Goal: Task Accomplishment & Management: Use online tool/utility

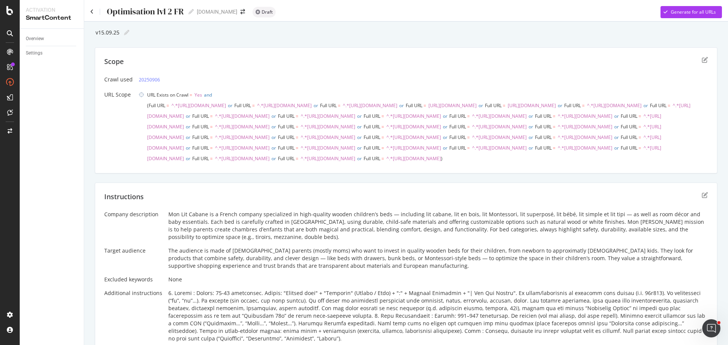
scroll to position [26, 0]
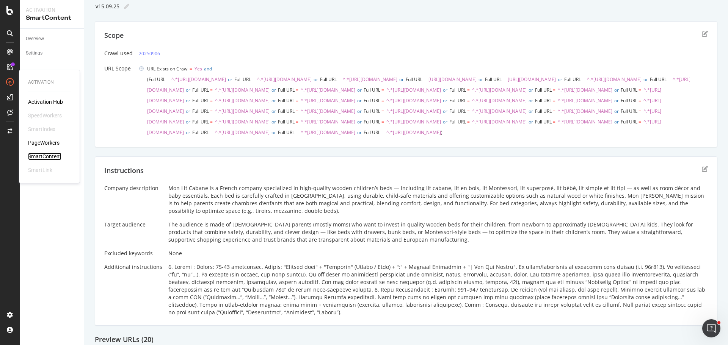
click at [52, 154] on div "SmartContent" at bounding box center [44, 157] width 33 height 8
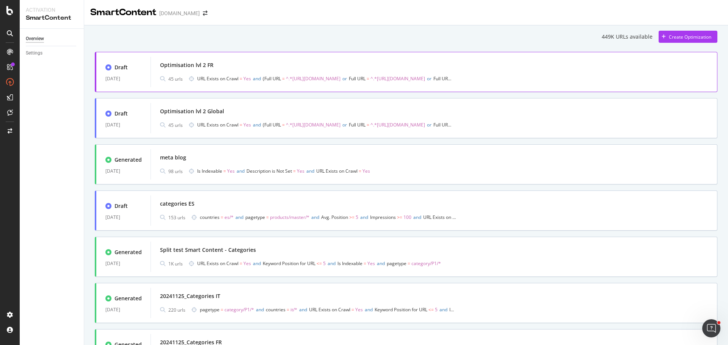
click at [262, 83] on span "URL Exists on Crawl = Yes and Full URL = ^.*https://monlitcabane.com/fr/178-lit…" at bounding box center [325, 79] width 256 height 11
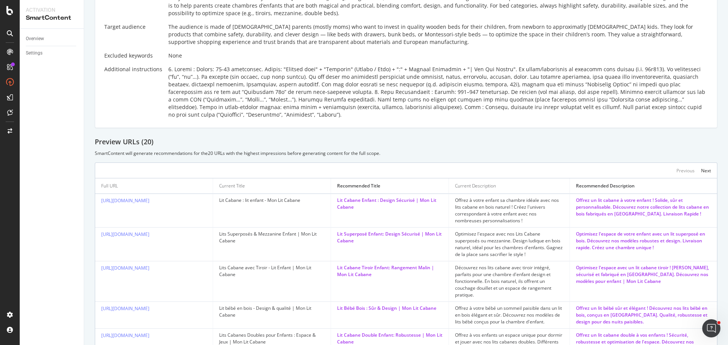
scroll to position [190, 0]
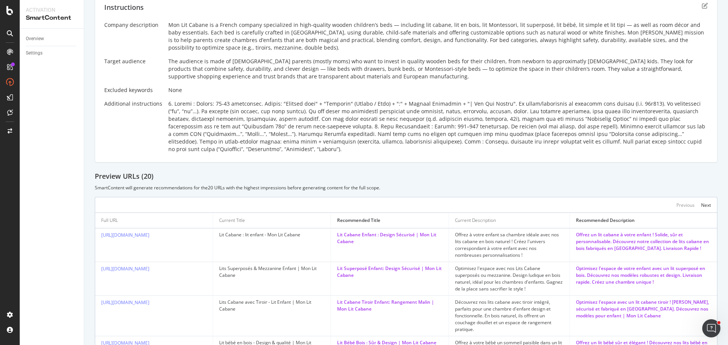
click at [702, 44] on div "Instructions Company description Mon Lit Cabane is a French company specialized…" at bounding box center [406, 78] width 623 height 170
click at [702, 9] on icon "edit" at bounding box center [705, 6] width 6 height 6
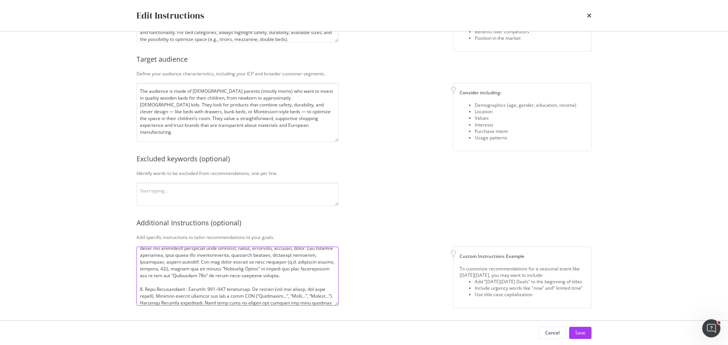
scroll to position [38, 0]
click at [288, 265] on textarea "modal" at bounding box center [238, 276] width 202 height 59
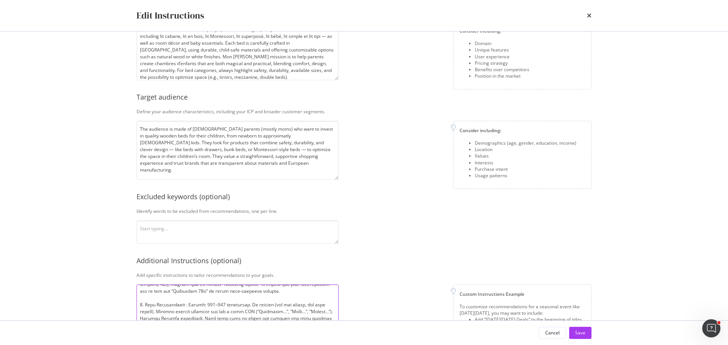
scroll to position [74, 0]
click at [208, 306] on textarea "modal" at bounding box center [238, 314] width 202 height 59
click at [109, 292] on div "Edit Instructions Company description Explain your company’s unique value propo…" at bounding box center [364, 172] width 728 height 345
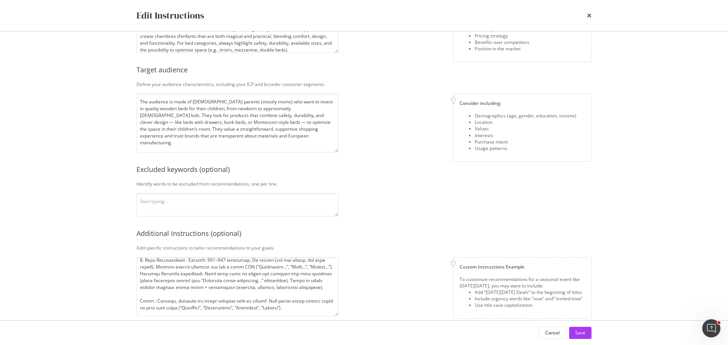
scroll to position [98, 0]
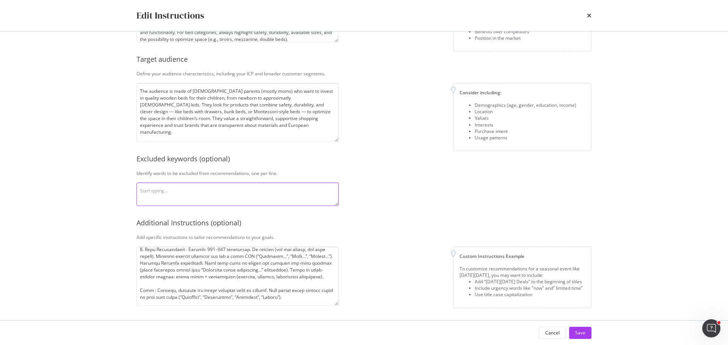
click at [210, 192] on textarea "modal" at bounding box center [238, 195] width 202 height 24
click at [107, 206] on div "Edit Instructions Company description Explain your company’s unique value propo…" at bounding box center [364, 172] width 728 height 345
click at [179, 192] on textarea "Tableau Tableaux Jumeaux Jumelles" at bounding box center [238, 195] width 202 height 24
click at [181, 195] on textarea "Tableau Tableaux Jumeaux Jumelles" at bounding box center [238, 195] width 202 height 24
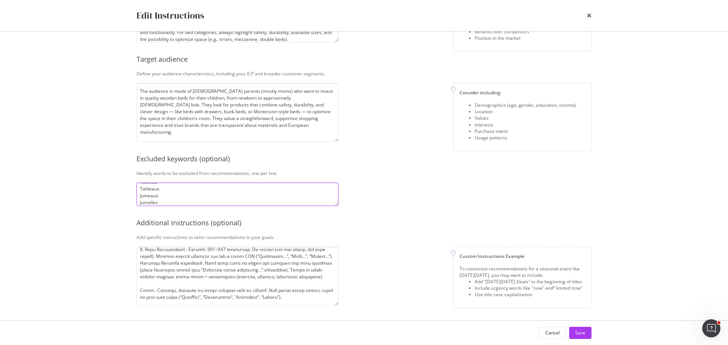
click at [182, 190] on textarea "Tableau Tableaux Jumeaux Jumelles" at bounding box center [238, 195] width 202 height 24
type textarea "Tableau Tableaux Jumeau Jumelle Jumeaux Jumelles"
click at [208, 276] on textarea "modal" at bounding box center [238, 276] width 202 height 59
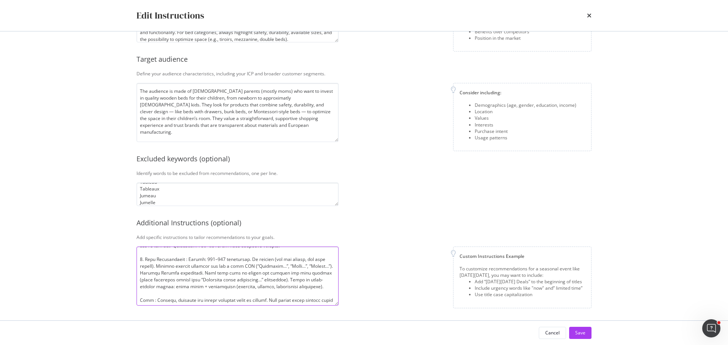
scroll to position [58, 0]
click at [220, 271] on textarea "modal" at bounding box center [238, 276] width 202 height 59
click at [295, 272] on textarea "modal" at bounding box center [238, 276] width 202 height 59
click at [252, 272] on textarea "modal" at bounding box center [238, 276] width 202 height 59
click at [209, 279] on textarea "modal" at bounding box center [238, 276] width 202 height 59
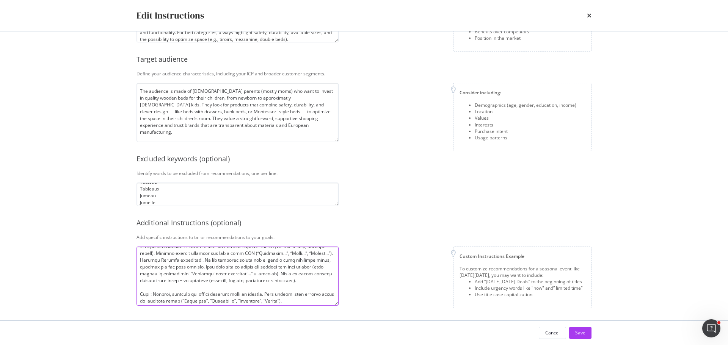
scroll to position [62, 0]
click at [275, 282] on textarea "modal" at bounding box center [238, 276] width 202 height 59
click at [272, 288] on textarea "modal" at bounding box center [238, 276] width 202 height 59
click at [283, 289] on textarea "modal" at bounding box center [238, 276] width 202 height 59
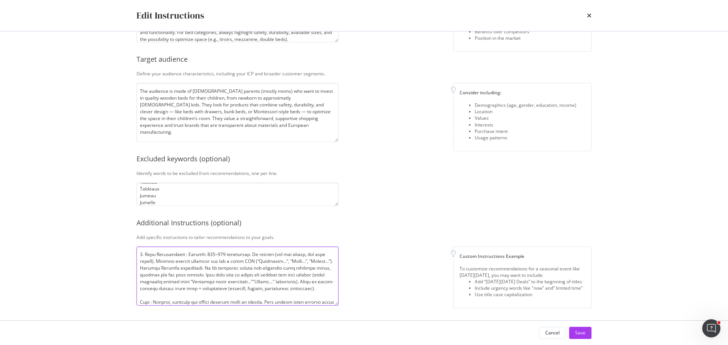
drag, startPoint x: 260, startPoint y: 288, endPoint x: 166, endPoint y: 297, distance: 94.1
click at [166, 297] on textarea "modal" at bounding box center [238, 276] width 202 height 59
type textarea "1. Titles : Length: 45-50 characters. Format: "Product name" + "Audience" (Enfa…"
click at [102, 259] on div "Edit Instructions Company description Explain your company’s unique value propo…" at bounding box center [364, 172] width 728 height 345
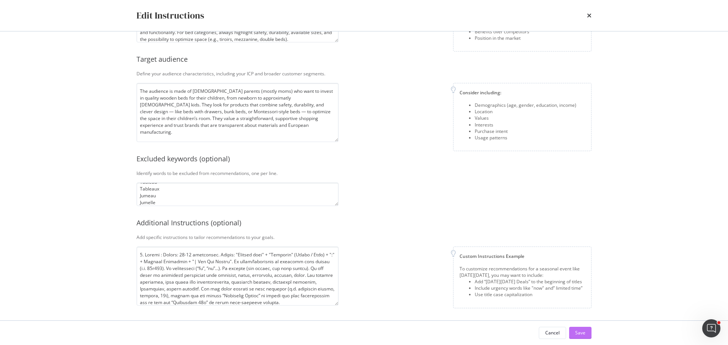
click at [582, 336] on div "Save" at bounding box center [580, 333] width 10 height 6
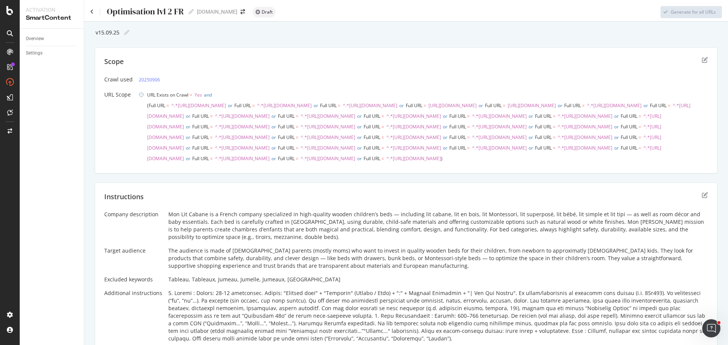
click at [126, 29] on div at bounding box center [124, 32] width 10 height 11
click at [125, 34] on icon at bounding box center [126, 32] width 5 height 5
click at [100, 34] on input "v15.09.25" at bounding box center [108, 32] width 26 height 7
type input "v17.09.25"
click at [93, 12] on icon at bounding box center [91, 11] width 3 height 5
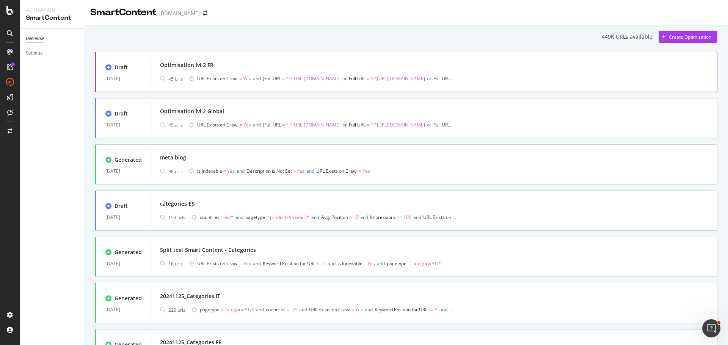
click at [254, 75] on span "URL Exists on Crawl = Yes and Full URL = ^.*https://monlitcabane.com/fr/178-lit…" at bounding box center [325, 79] width 256 height 11
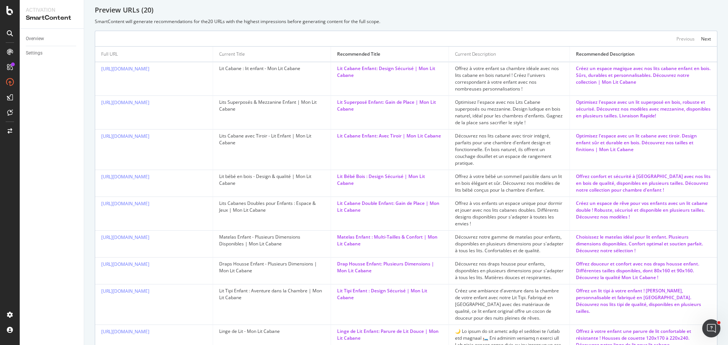
scroll to position [375, 0]
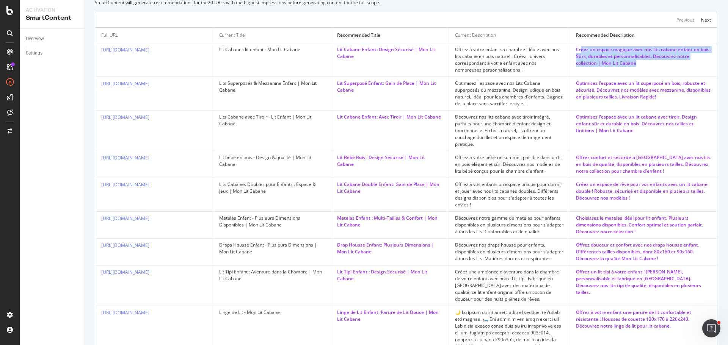
drag, startPoint x: 641, startPoint y: 106, endPoint x: 575, endPoint y: 93, distance: 67.0
click at [576, 67] on div "Créez un espace magique avec nos lits cabane enfant en bois. Sûrs, durables et …" at bounding box center [643, 56] width 135 height 20
click at [570, 77] on td "Créez un espace magique avec nos lits cabane enfant en bois. Sûrs, durables et …" at bounding box center [643, 60] width 147 height 34
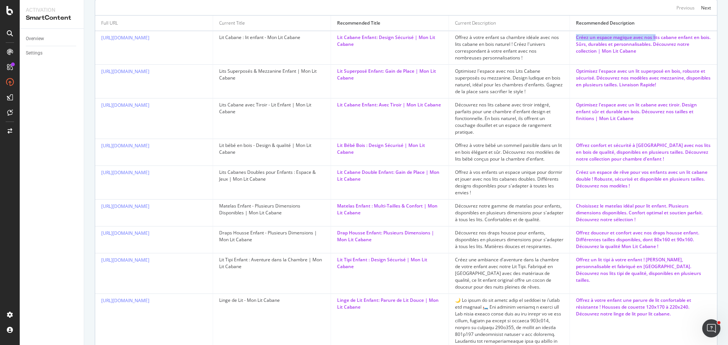
scroll to position [337, 0]
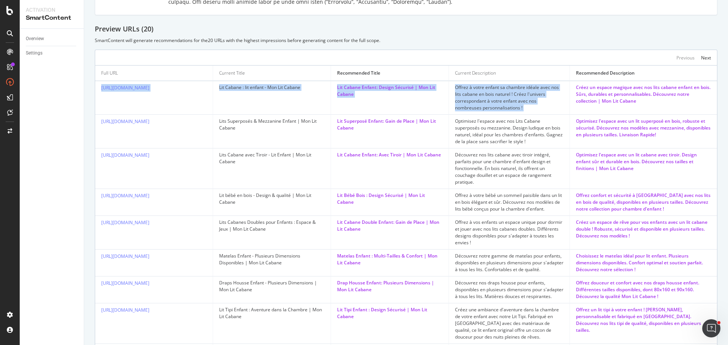
drag, startPoint x: 569, startPoint y: 89, endPoint x: 648, endPoint y: 116, distance: 83.6
click at [648, 116] on table "Full URL Current Title Recommended Title Current Description Recommended Descri…" at bounding box center [406, 300] width 622 height 469
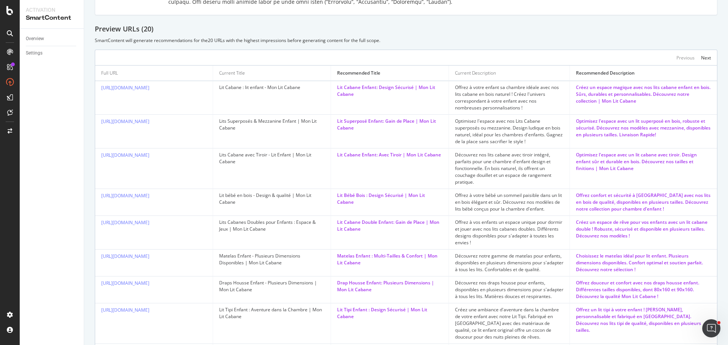
click at [660, 105] on div "Créez un espace magique avec nos lits cabane enfant en bois. Sûrs, durables et …" at bounding box center [643, 94] width 135 height 20
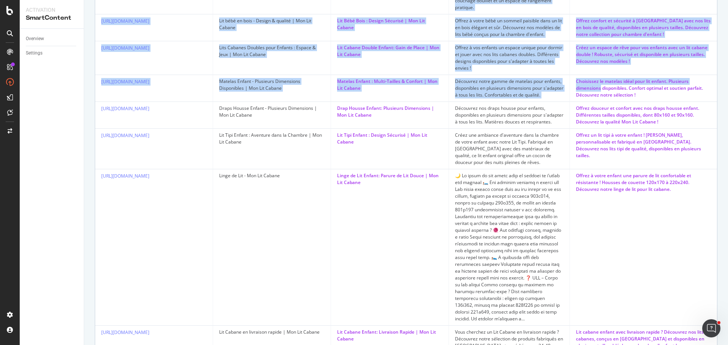
scroll to position [603, 0]
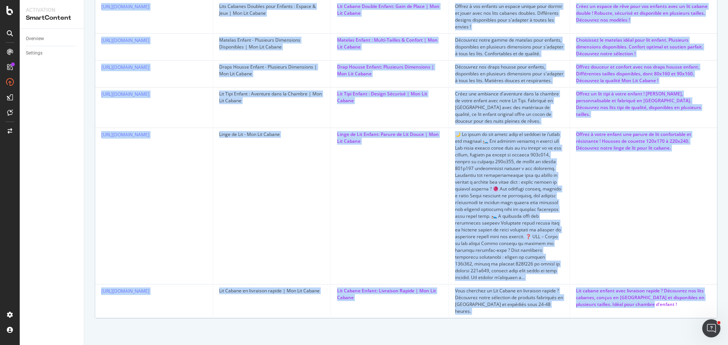
drag, startPoint x: 99, startPoint y: 132, endPoint x: 659, endPoint y: 311, distance: 587.5
click at [659, 311] on tbody "https://monlitcabane.com/fr/13-lit-cabane Lit Cabane : lit enfant - Mon Lit Cab…" at bounding box center [406, 92] width 622 height 454
copy tbody "https://monlitcabane.com/fr/13-lit-cabane Lit Cabane : lit enfant - Mon Lit Cab…"
click at [636, 235] on td "Offrez à votre enfant une parure de lit confortable et résistante ! Housses de …" at bounding box center [643, 206] width 147 height 157
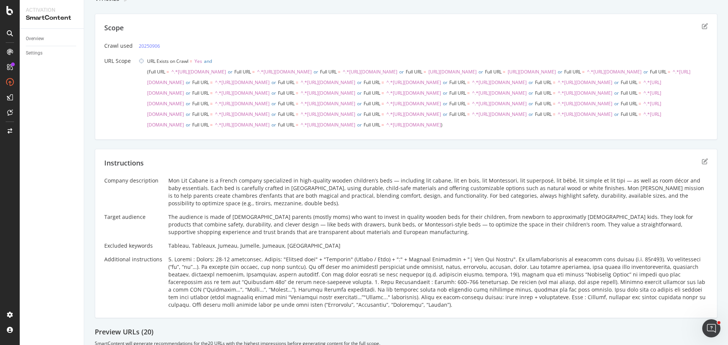
scroll to position [148, 0]
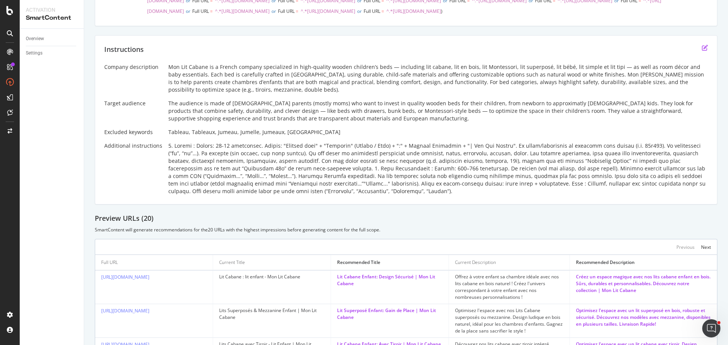
click at [702, 51] on icon "edit" at bounding box center [705, 48] width 6 height 6
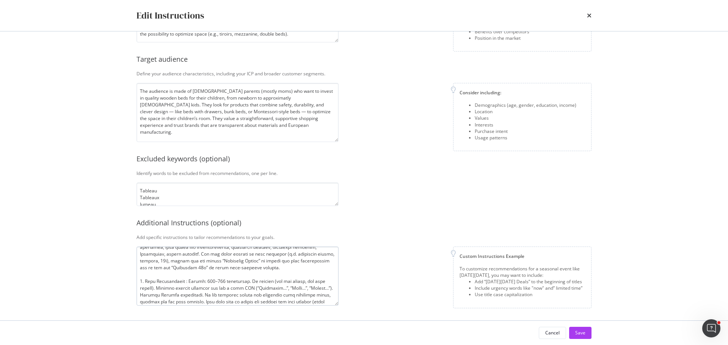
scroll to position [74, 0]
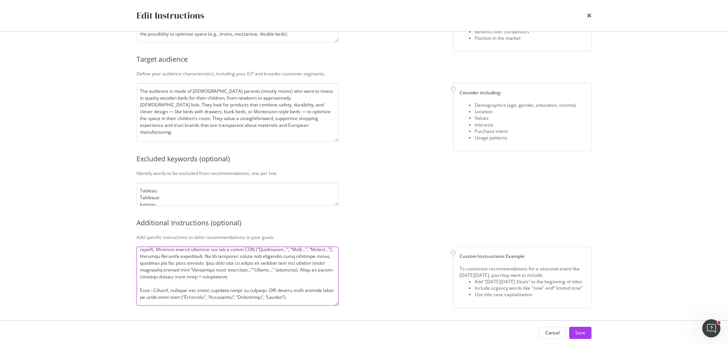
click at [267, 277] on textarea "modal" at bounding box center [238, 276] width 202 height 59
click at [246, 251] on textarea "modal" at bounding box center [238, 276] width 202 height 59
click at [254, 251] on textarea "modal" at bounding box center [238, 276] width 202 height 59
click at [261, 261] on textarea "modal" at bounding box center [238, 276] width 202 height 59
click at [160, 254] on textarea "modal" at bounding box center [238, 276] width 202 height 59
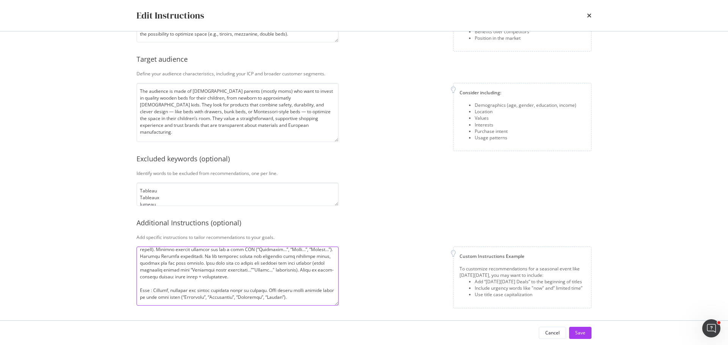
drag, startPoint x: 235, startPoint y: 249, endPoint x: 233, endPoint y: 257, distance: 8.6
click at [233, 257] on textarea "modal" at bounding box center [238, 276] width 202 height 59
click at [232, 250] on textarea "modal" at bounding box center [238, 276] width 202 height 59
click at [234, 250] on textarea "modal" at bounding box center [238, 276] width 202 height 59
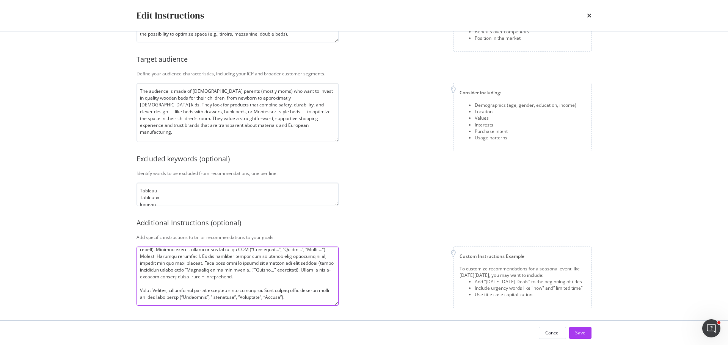
scroll to position [72, 0]
click at [273, 276] on textarea "modal" at bounding box center [238, 276] width 202 height 59
type textarea "1. Titles : Length: 45-50 characters. Format: "Product name" + "Audience" (Enfa…"
click at [578, 331] on div "Save" at bounding box center [580, 333] width 10 height 6
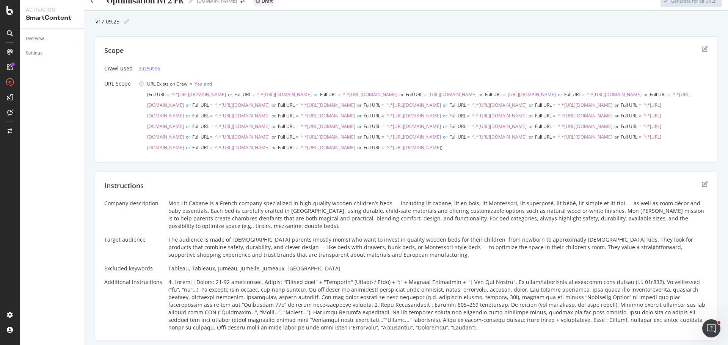
scroll to position [0, 0]
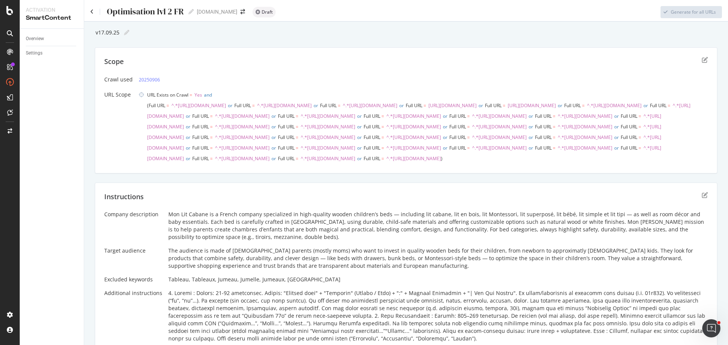
click at [94, 9] on div "Optimisation lvl 2 FR Optimisation lvl 2 FR" at bounding box center [142, 11] width 104 height 11
click at [93, 10] on icon at bounding box center [91, 11] width 3 height 5
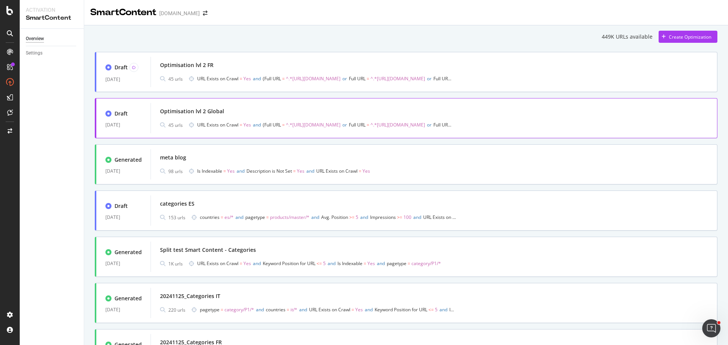
click at [231, 106] on div "Optimisation lvl 2 Global 45 urls URL Exists on Crawl = Yes and Full URL = ^.*h…" at bounding box center [434, 118] width 567 height 30
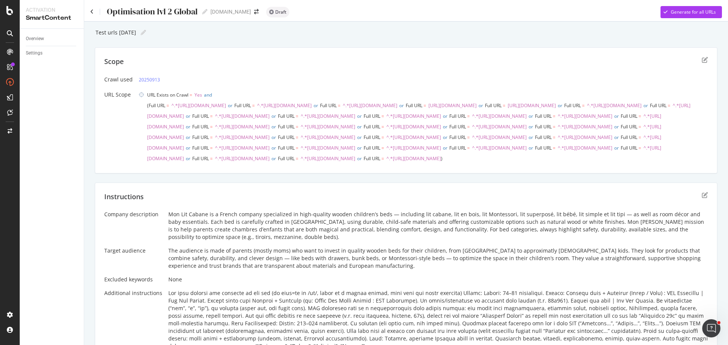
click at [131, 12] on div "Optimisation lvl 2 Global" at bounding box center [151, 11] width 91 height 9
click at [109, 12] on input "Optimisation lvl 2 Global" at bounding box center [152, 11] width 93 height 10
type input "TEST - Optimisation lvl 2 Global"
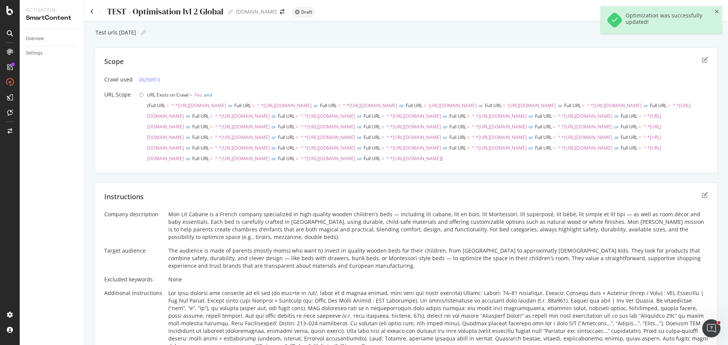
click at [110, 11] on div "TEST - Optimisation lvl 2 Global" at bounding box center [164, 11] width 117 height 9
click at [92, 8] on div "TEST - Optimisation lvl 2 Global TEST - Optimisation lvl 2 Global" at bounding box center [162, 11] width 144 height 11
click at [93, 11] on icon at bounding box center [91, 11] width 3 height 5
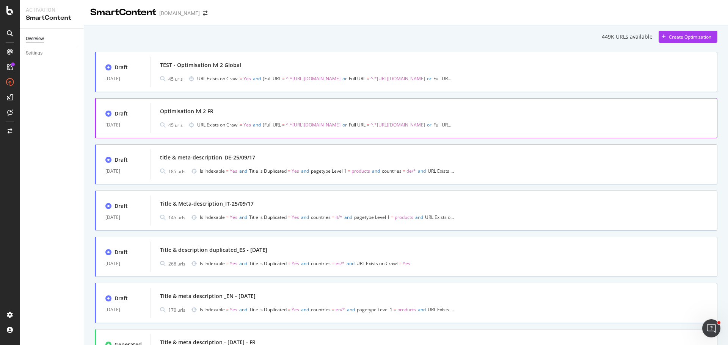
click at [254, 111] on div "Optimisation lvl 2 FR" at bounding box center [434, 111] width 548 height 11
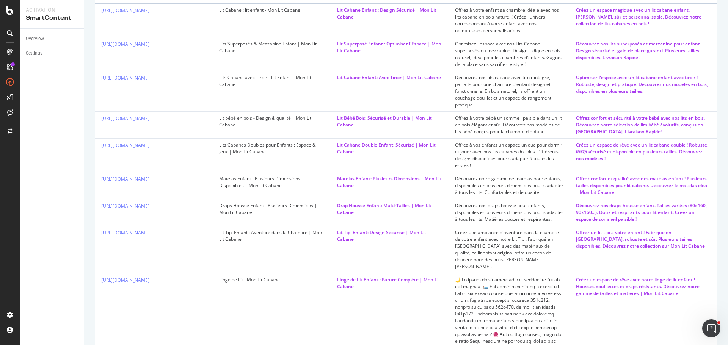
scroll to position [413, 0]
click at [576, 164] on div "Créez un espace de rêve avec un lit cabane double ! Robuste, ডিজাইন sécurisé et…" at bounding box center [643, 153] width 135 height 20
click at [615, 164] on div "Créez un espace de rêve avec un lit cabane double ! Robuste, ডিজাইন sécurisé et…" at bounding box center [643, 153] width 135 height 20
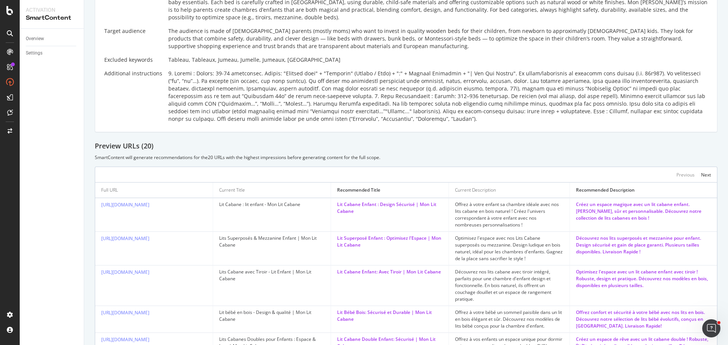
scroll to position [185, 0]
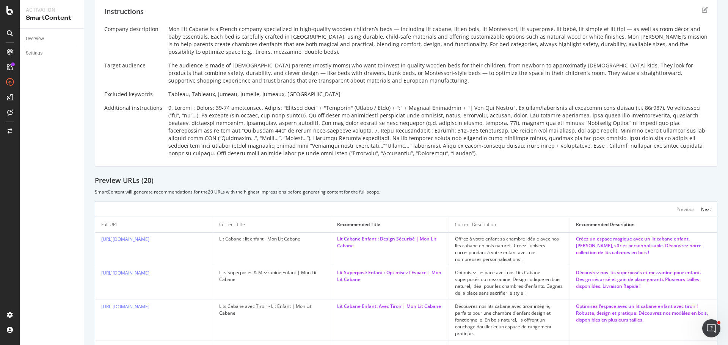
click at [205, 157] on div at bounding box center [438, 130] width 540 height 53
click at [702, 13] on icon "edit" at bounding box center [705, 10] width 6 height 6
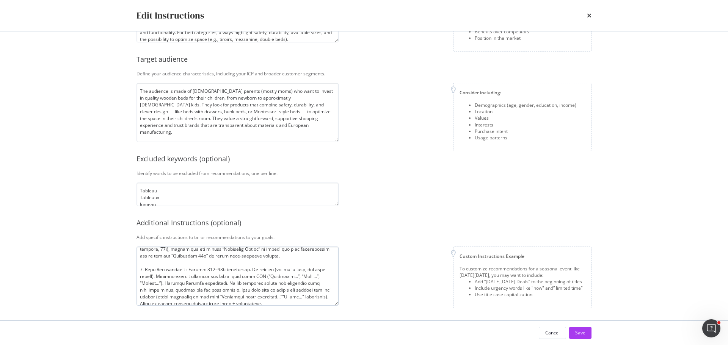
scroll to position [74, 0]
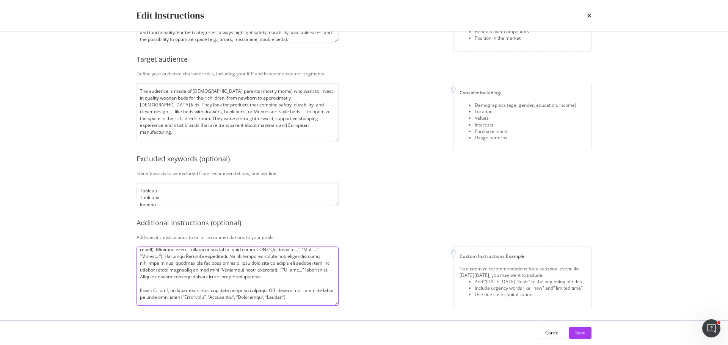
click at [279, 277] on textarea "modal" at bounding box center [238, 276] width 202 height 59
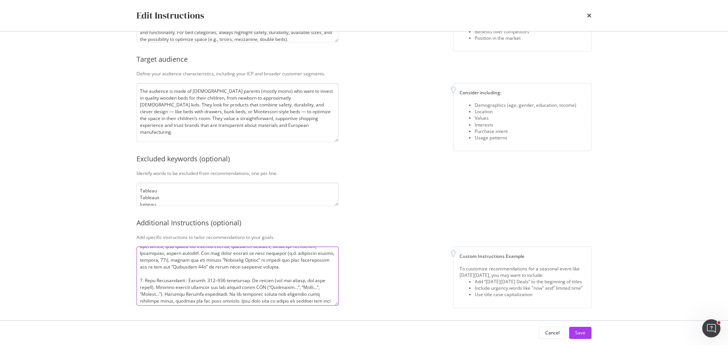
scroll to position [0, 0]
drag, startPoint x: 235, startPoint y: 261, endPoint x: 195, endPoint y: 262, distance: 40.2
click at [195, 262] on textarea "modal" at bounding box center [238, 276] width 202 height 59
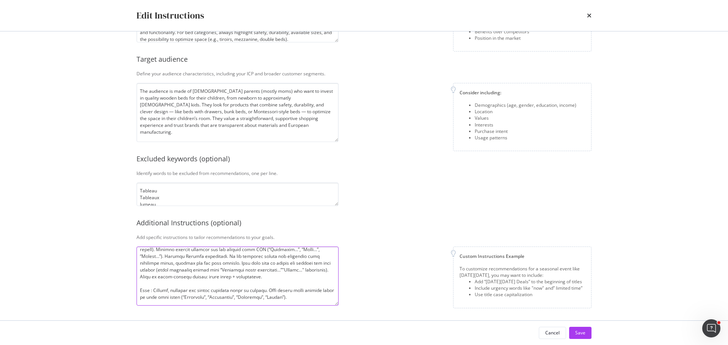
click at [287, 275] on textarea "modal" at bounding box center [238, 276] width 202 height 59
paste textarea ""| Mon Lit Cabane""
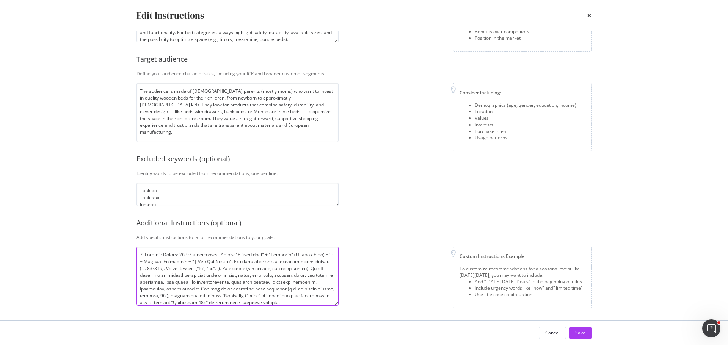
click at [145, 253] on textarea "modal" at bounding box center [238, 276] width 202 height 59
click at [146, 276] on textarea "modal" at bounding box center [238, 276] width 202 height 59
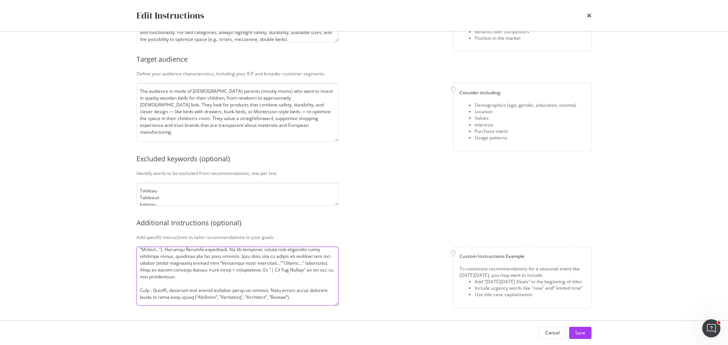
click at [141, 290] on textarea "modal" at bounding box center [238, 276] width 202 height 59
type textarea "1. For Titles : Length: 45-50 characters. Format: "Product name" + "Audience" (…"
click at [576, 330] on div "Save" at bounding box center [580, 333] width 10 height 6
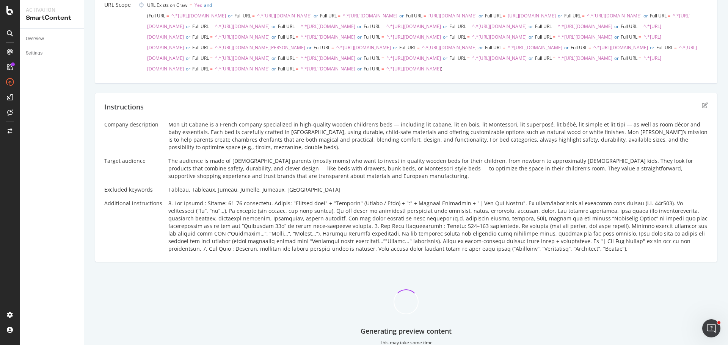
scroll to position [0, 0]
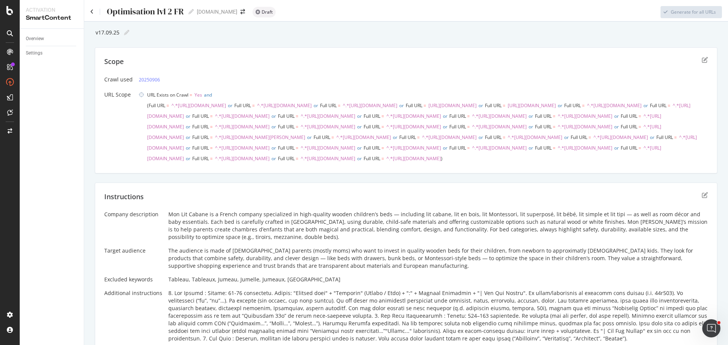
click at [94, 11] on div "Optimisation lvl 2 FR Optimisation lvl 2 FR" at bounding box center [142, 11] width 104 height 11
click at [93, 10] on icon at bounding box center [91, 11] width 3 height 5
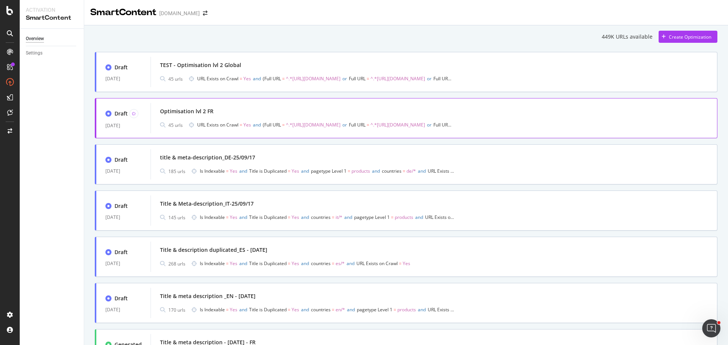
click at [470, 115] on div "Optimisation lvl 2 FR" at bounding box center [434, 111] width 548 height 11
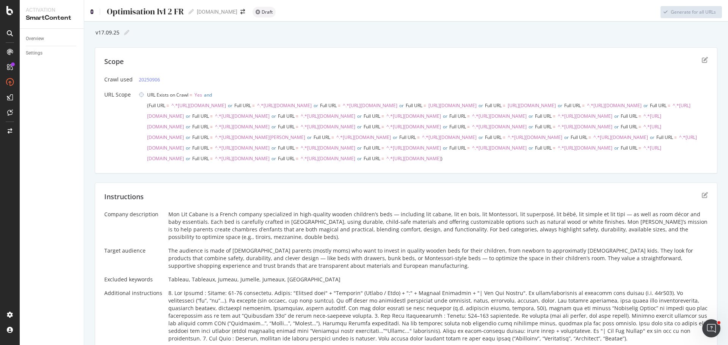
click at [90, 13] on icon at bounding box center [91, 11] width 3 height 5
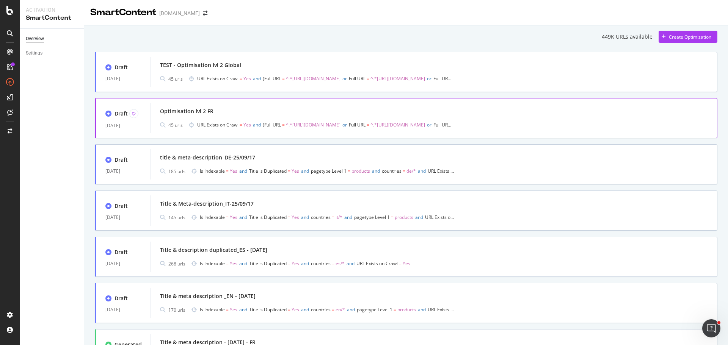
click at [172, 111] on div "Optimisation lvl 2 FR" at bounding box center [186, 112] width 53 height 8
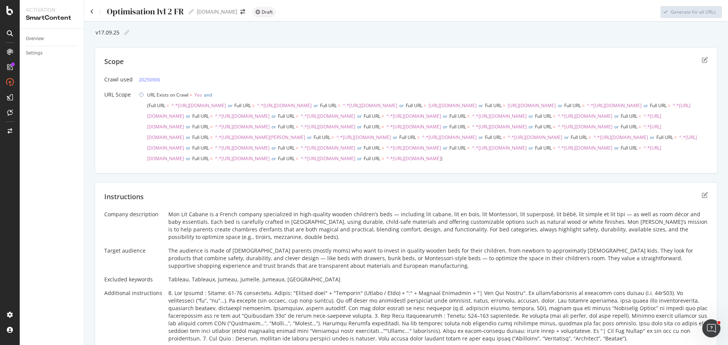
click at [94, 11] on div "Optimisation lvl 2 FR Optimisation lvl 2 FR" at bounding box center [142, 11] width 104 height 11
click at [90, 13] on icon at bounding box center [91, 11] width 3 height 5
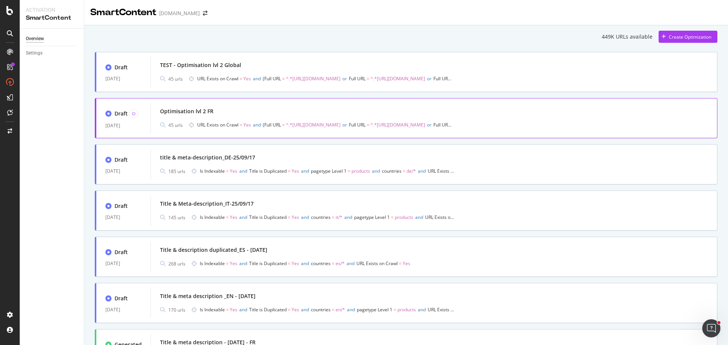
click at [266, 115] on div "Optimisation lvl 2 FR" at bounding box center [434, 111] width 548 height 11
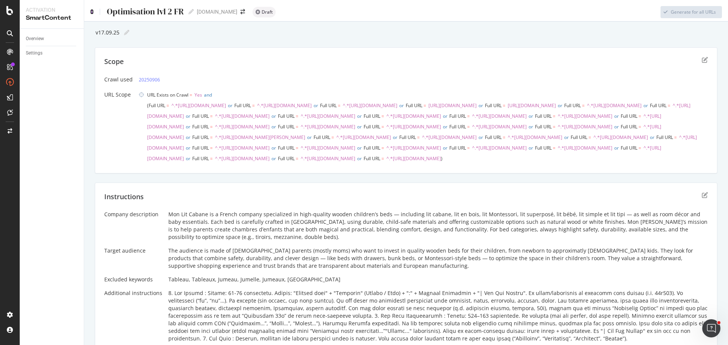
click at [93, 10] on icon at bounding box center [91, 11] width 3 height 5
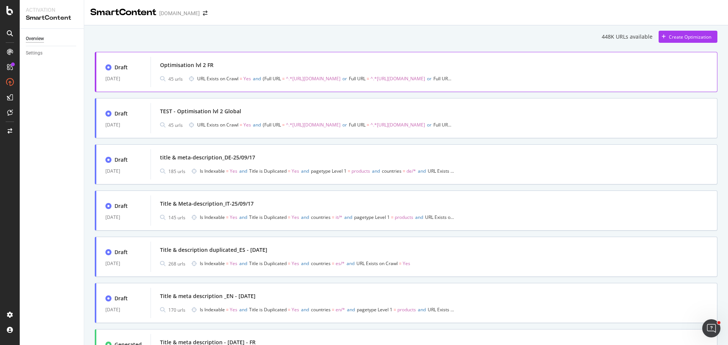
click at [271, 70] on div "Optimisation lvl 2 FR" at bounding box center [434, 65] width 548 height 11
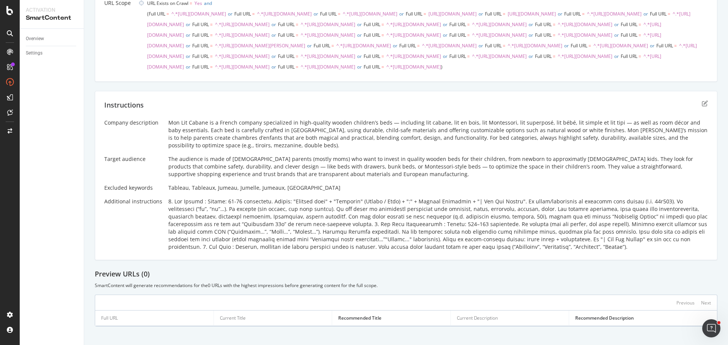
scroll to position [142, 0]
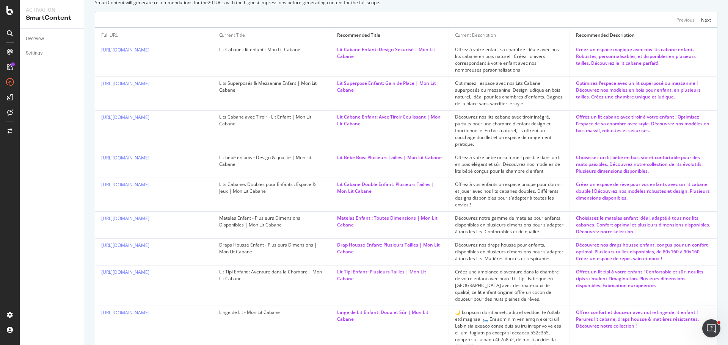
scroll to position [413, 0]
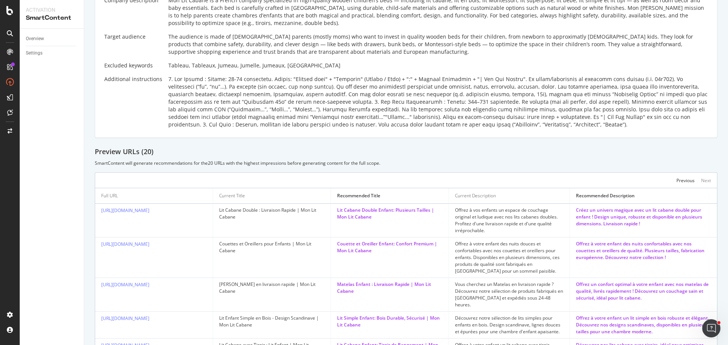
scroll to position [63, 0]
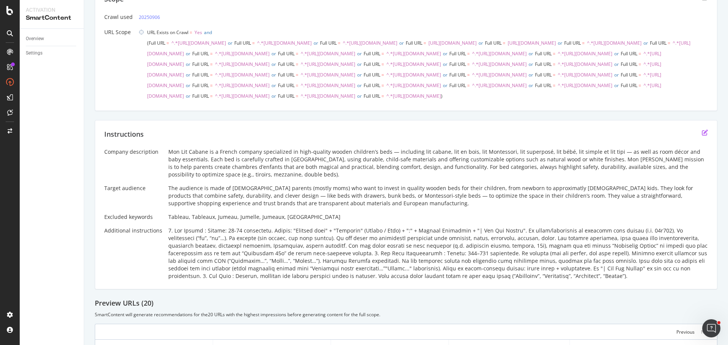
click at [702, 136] on icon "edit" at bounding box center [705, 133] width 6 height 6
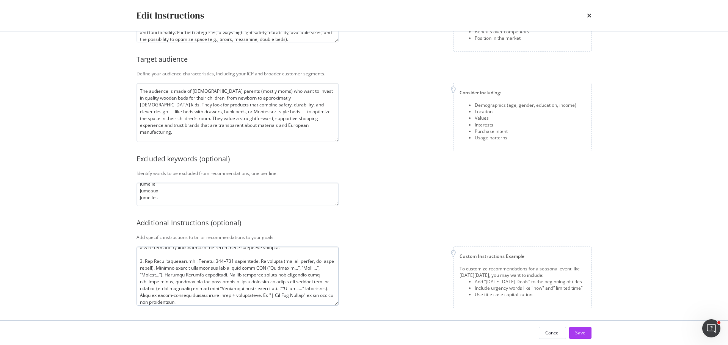
scroll to position [80, 0]
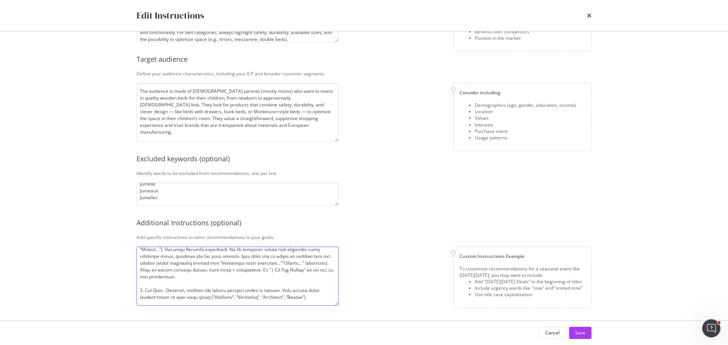
click at [212, 276] on textarea "modal" at bounding box center [238, 276] width 202 height 59
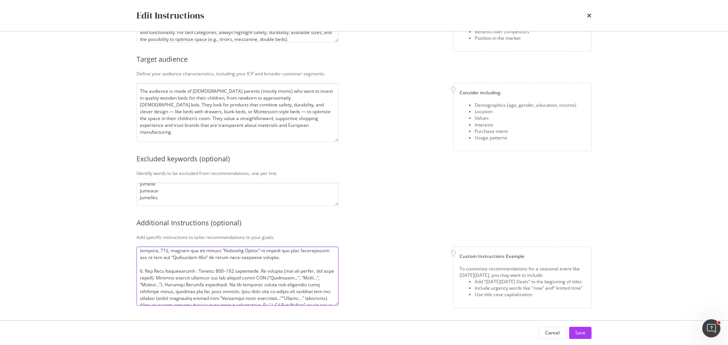
scroll to position [38, 0]
click at [304, 263] on textarea "modal" at bounding box center [238, 276] width 202 height 59
paste textarea "No emojies."
click at [150, 282] on textarea "modal" at bounding box center [238, 276] width 202 height 59
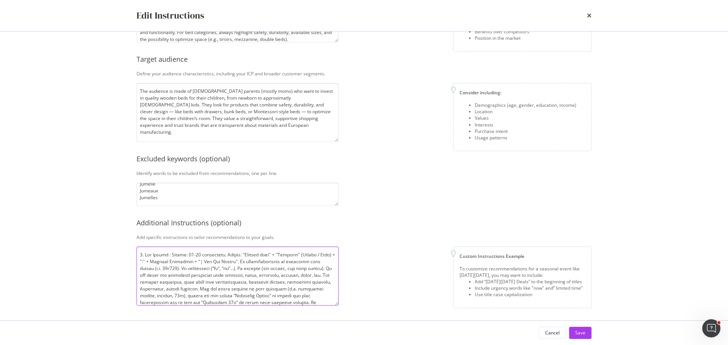
click at [175, 275] on textarea "modal" at bounding box center [238, 276] width 202 height 59
click at [187, 275] on textarea "modal" at bounding box center [238, 276] width 202 height 59
drag, startPoint x: 180, startPoint y: 273, endPoint x: 171, endPoint y: 278, distance: 9.5
click at [171, 278] on textarea "modal" at bounding box center [238, 276] width 202 height 59
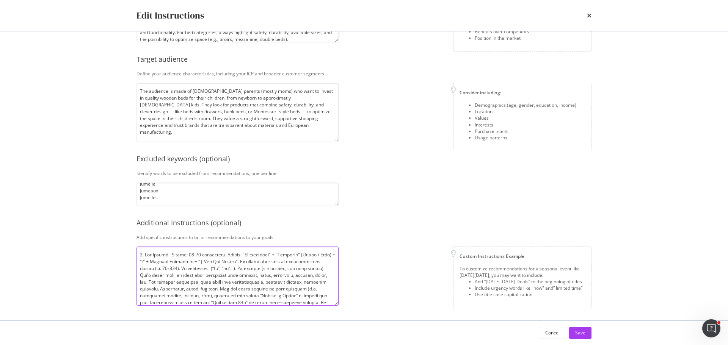
click at [196, 276] on textarea "modal" at bounding box center [238, 276] width 202 height 59
click at [269, 276] on textarea "modal" at bounding box center [238, 276] width 202 height 59
drag, startPoint x: 289, startPoint y: 276, endPoint x: 295, endPoint y: 276, distance: 5.3
click at [290, 276] on textarea "modal" at bounding box center [238, 276] width 202 height 59
click at [303, 274] on textarea "modal" at bounding box center [238, 276] width 202 height 59
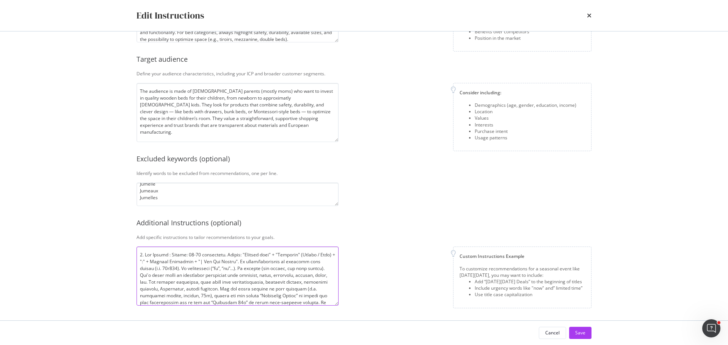
drag, startPoint x: 316, startPoint y: 275, endPoint x: 312, endPoint y: 275, distance: 4.2
click at [317, 275] on textarea "modal" at bounding box center [238, 276] width 202 height 59
click at [149, 284] on textarea "modal" at bounding box center [238, 276] width 202 height 59
click at [156, 283] on textarea "modal" at bounding box center [238, 276] width 202 height 59
click at [159, 283] on textarea "modal" at bounding box center [238, 276] width 202 height 59
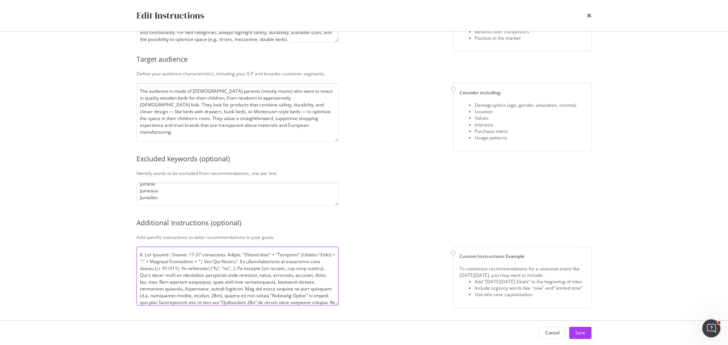
click at [232, 283] on textarea "modal" at bounding box center [238, 276] width 202 height 59
type textarea "1. For Titles : Length: 45-50 characters. Format: "Product name" + "Audience" (…"
click at [586, 336] on button "Save" at bounding box center [580, 333] width 22 height 12
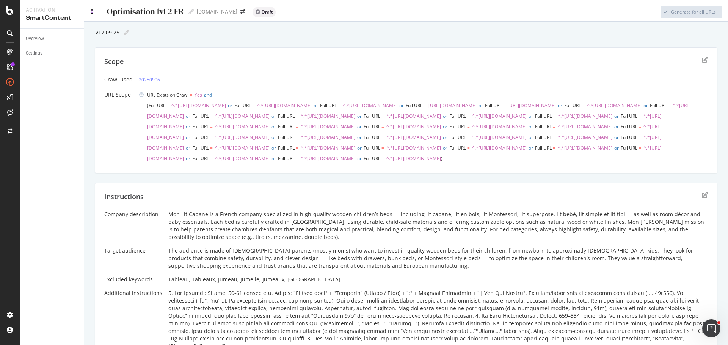
click at [91, 10] on icon at bounding box center [91, 11] width 3 height 5
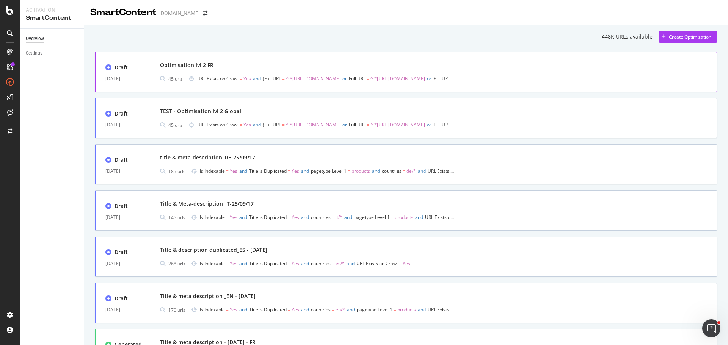
click at [272, 59] on div "Optimisation lvl 2 FR 45 urls URL Exists on Crawl = Yes and Full URL = ^.*[URL]…" at bounding box center [434, 72] width 567 height 30
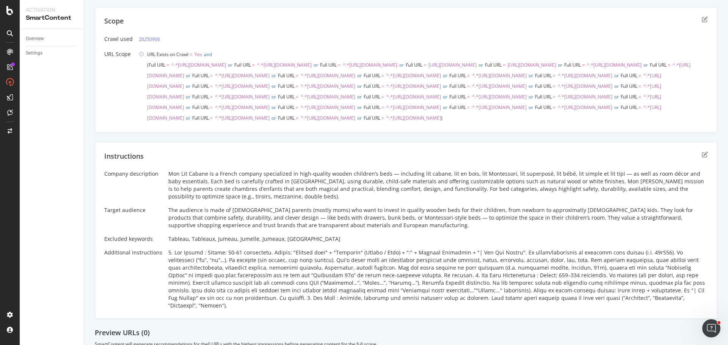
scroll to position [142, 0]
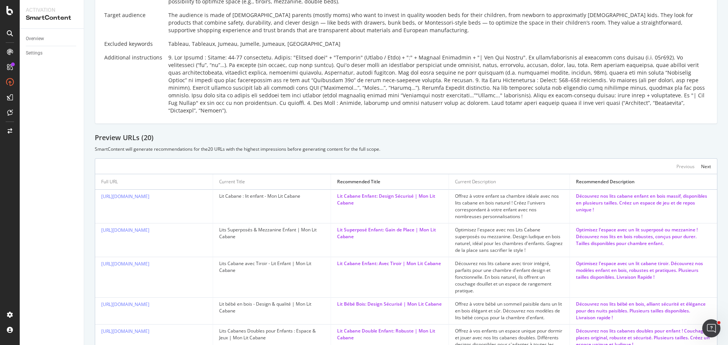
scroll to position [110, 0]
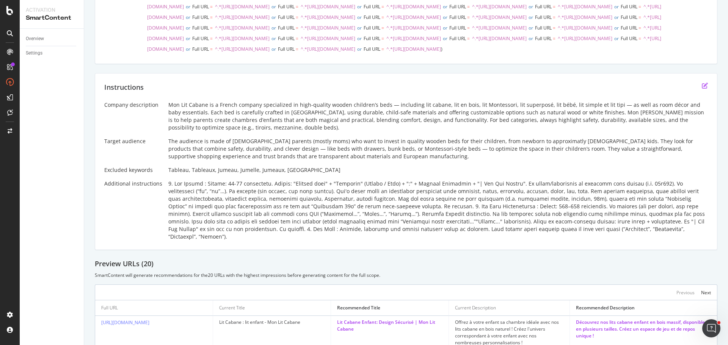
click at [702, 89] on icon "edit" at bounding box center [705, 86] width 6 height 6
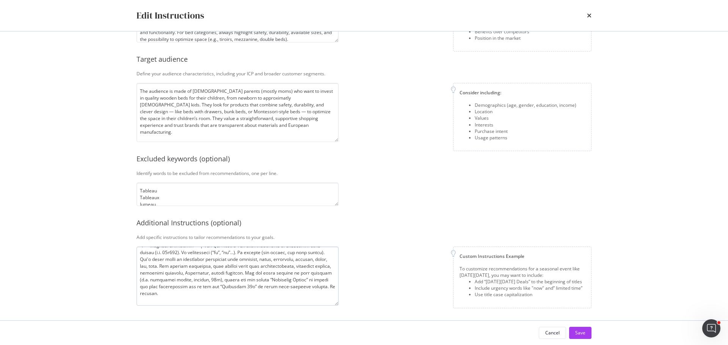
scroll to position [11, 0]
drag, startPoint x: 257, startPoint y: 277, endPoint x: 262, endPoint y: 289, distance: 12.6
click at [262, 289] on textarea "modal" at bounding box center [238, 276] width 202 height 59
click at [234, 288] on textarea "modal" at bounding box center [238, 276] width 202 height 59
drag, startPoint x: 151, startPoint y: 291, endPoint x: 198, endPoint y: 290, distance: 47.4
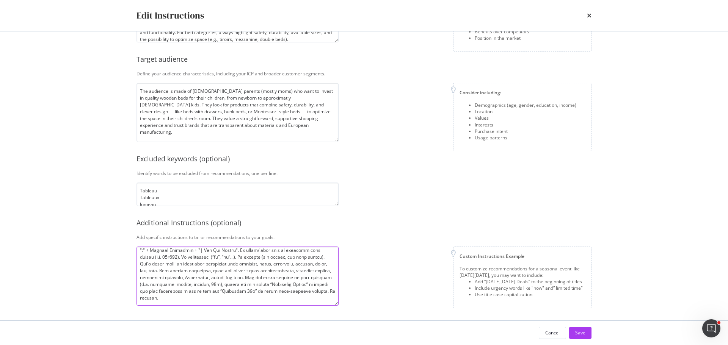
click at [198, 290] on textarea "modal" at bounding box center [238, 276] width 202 height 59
click at [215, 290] on textarea "modal" at bounding box center [238, 276] width 202 height 59
drag, startPoint x: 279, startPoint y: 290, endPoint x: 257, endPoint y: 276, distance: 26.1
click at [257, 276] on textarea "modal" at bounding box center [238, 276] width 202 height 59
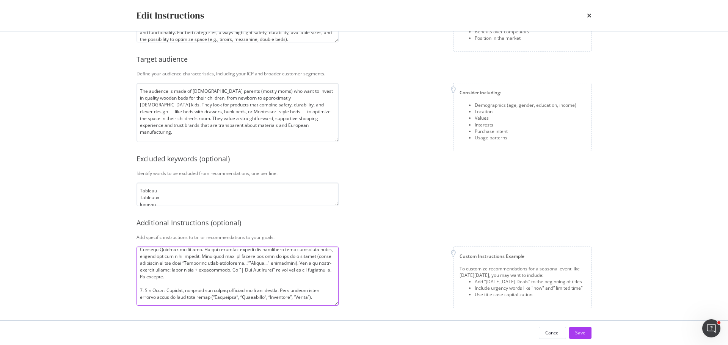
click at [230, 276] on textarea "modal" at bounding box center [238, 276] width 202 height 59
paste textarea "For all pages related to fast delivery (e.g. livraison rapide, express, 48h), a…"
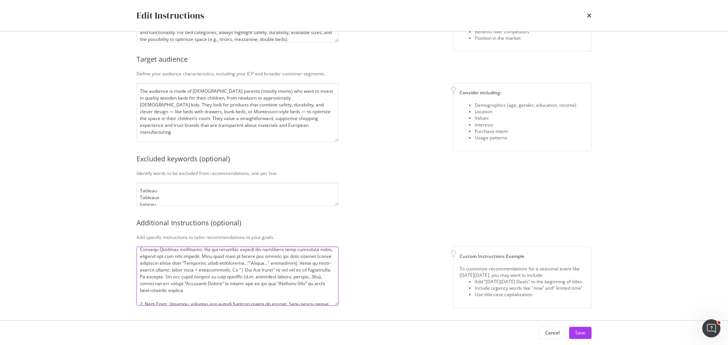
click at [284, 283] on textarea "modal" at bounding box center [238, 276] width 202 height 59
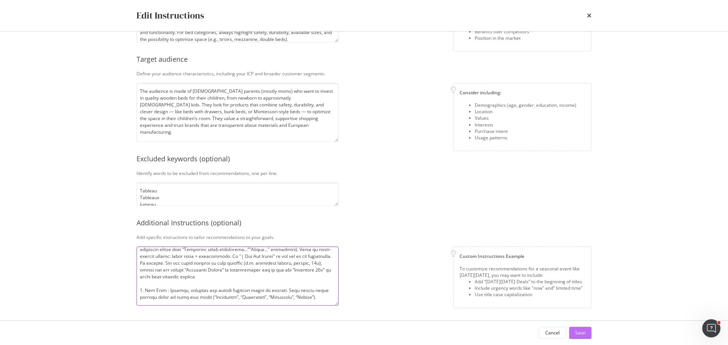
type textarea "1. For Titles : Length: 45-50 characters. Format: "Product name" + "Audience" (…"
click at [580, 330] on div "Save" at bounding box center [580, 333] width 10 height 11
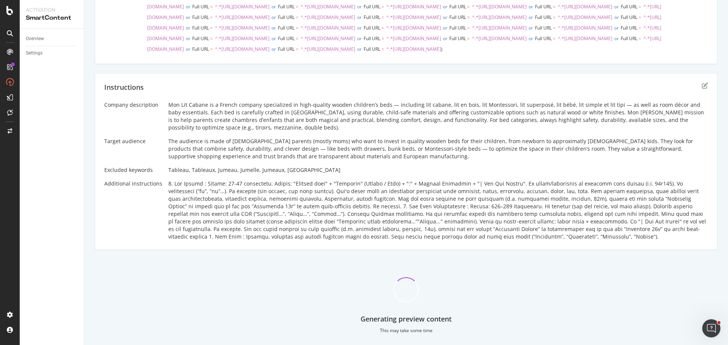
scroll to position [0, 0]
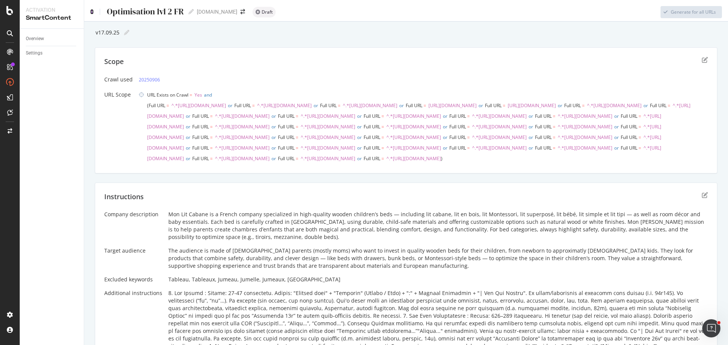
click at [92, 14] on icon at bounding box center [91, 11] width 3 height 5
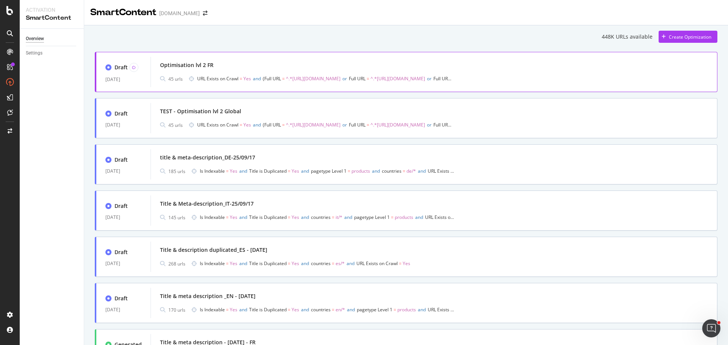
click at [196, 55] on div "Draft 12 Sep. 2025 Optimisation lvl 2 FR 45 urls URL Exists on Crawl = Yes and …" at bounding box center [406, 72] width 623 height 40
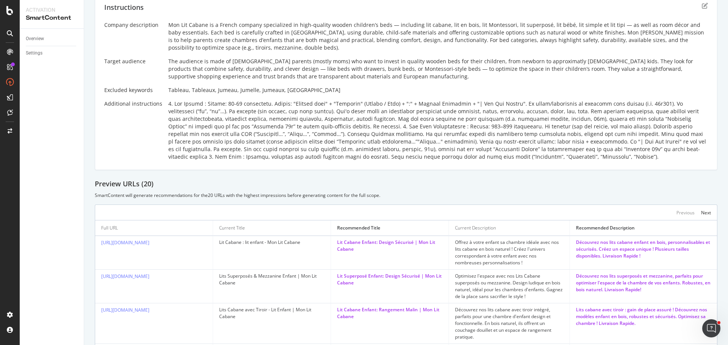
scroll to position [152, 0]
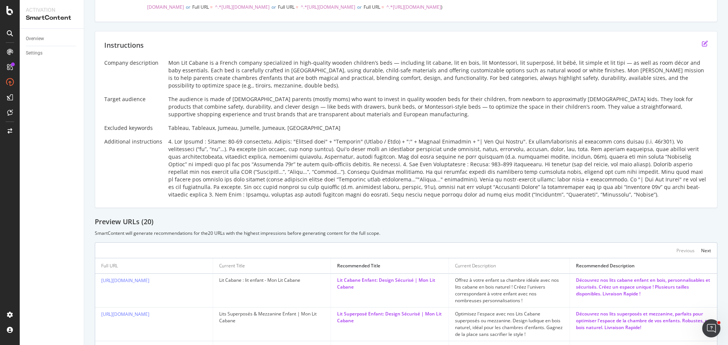
click at [702, 47] on icon "edit" at bounding box center [705, 44] width 6 height 6
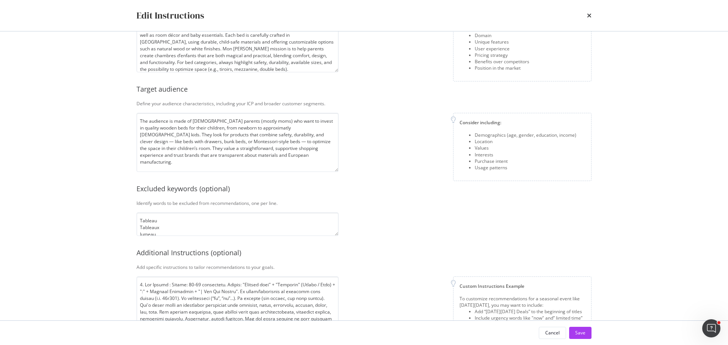
scroll to position [98, 0]
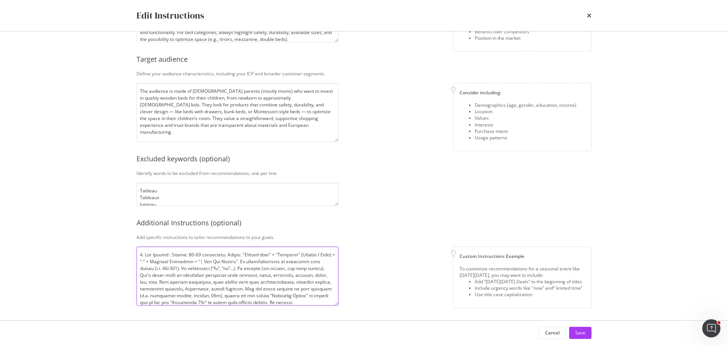
click at [166, 254] on textarea "modal" at bounding box center [238, 276] width 202 height 59
drag, startPoint x: 145, startPoint y: 253, endPoint x: 215, endPoint y: 254, distance: 70.2
click at [215, 254] on textarea "modal" at bounding box center [238, 276] width 202 height 59
click at [147, 259] on textarea "modal" at bounding box center [238, 276] width 202 height 59
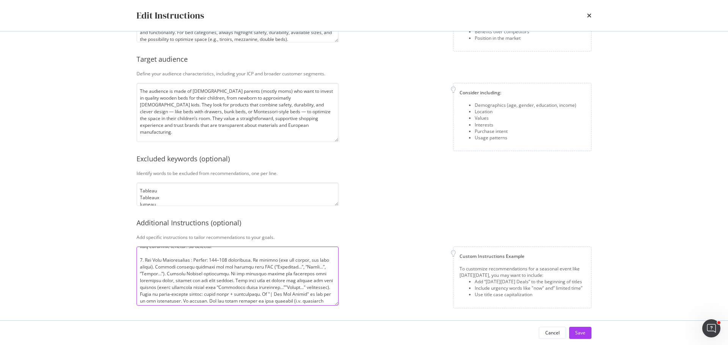
paste textarea "The next instructions are only for"
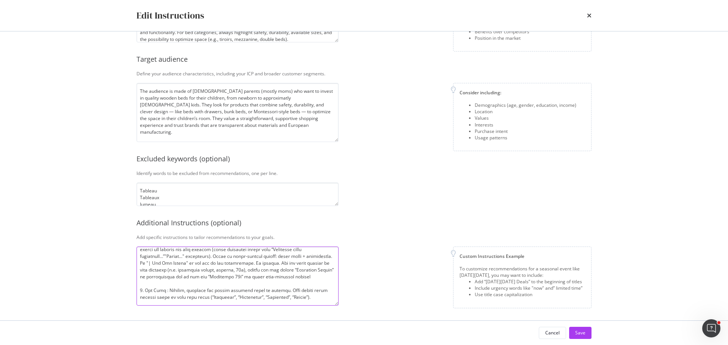
drag, startPoint x: 144, startPoint y: 290, endPoint x: 151, endPoint y: 289, distance: 6.3
click at [151, 289] on textarea "modal" at bounding box center [238, 276] width 202 height 59
click at [152, 288] on textarea "modal" at bounding box center [238, 276] width 202 height 59
paste textarea "The next instructions are only f"
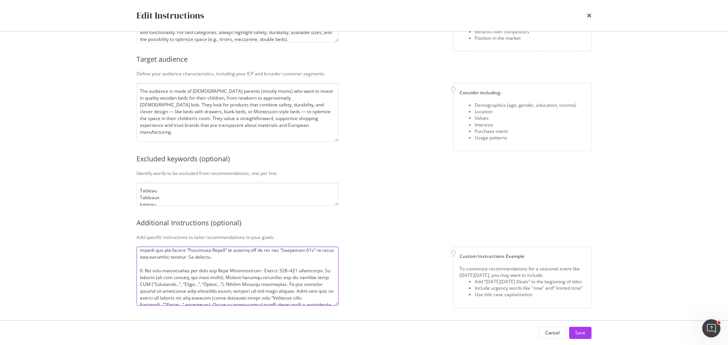
scroll to position [0, 0]
click at [328, 262] on textarea "modal" at bounding box center [238, 276] width 202 height 59
click at [238, 263] on textarea "modal" at bounding box center [238, 276] width 202 height 59
drag, startPoint x: 257, startPoint y: 263, endPoint x: 264, endPoint y: 264, distance: 6.8
click at [258, 264] on textarea "modal" at bounding box center [238, 276] width 202 height 59
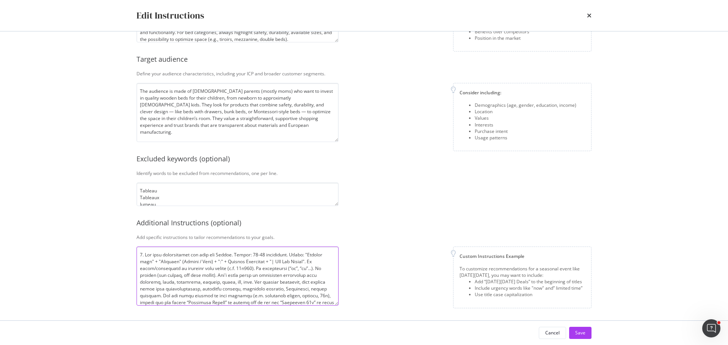
click at [292, 266] on textarea "modal" at bounding box center [238, 276] width 202 height 59
click at [316, 262] on textarea "modal" at bounding box center [238, 276] width 202 height 59
click at [179, 270] on textarea "modal" at bounding box center [238, 276] width 202 height 59
click at [216, 267] on textarea "modal" at bounding box center [238, 276] width 202 height 59
click at [233, 267] on textarea "modal" at bounding box center [238, 276] width 202 height 59
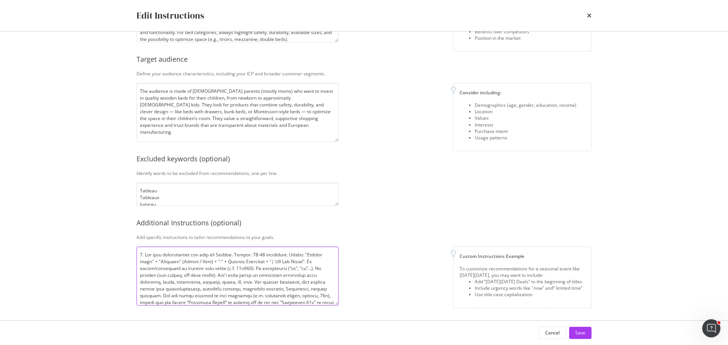
click at [263, 268] on textarea "modal" at bounding box center [238, 276] width 202 height 59
click at [292, 270] on textarea "modal" at bounding box center [238, 276] width 202 height 59
click at [320, 270] on textarea "modal" at bounding box center [238, 276] width 202 height 59
click at [159, 277] on textarea "modal" at bounding box center [238, 276] width 202 height 59
drag, startPoint x: 215, startPoint y: 276, endPoint x: 237, endPoint y: 275, distance: 22.4
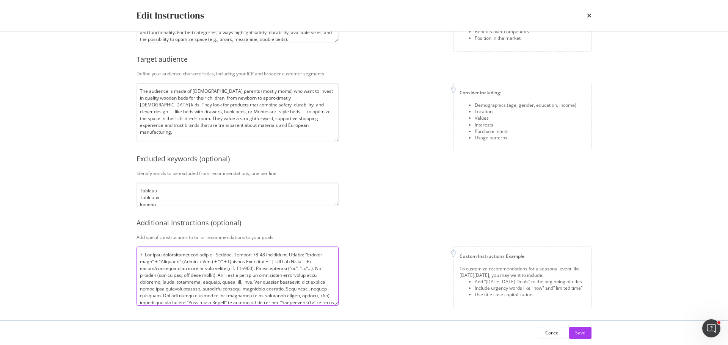
click at [237, 275] on textarea "modal" at bounding box center [238, 276] width 202 height 59
click at [295, 275] on textarea "modal" at bounding box center [238, 276] width 202 height 59
click at [314, 276] on textarea "modal" at bounding box center [238, 276] width 202 height 59
click at [139, 282] on textarea "modal" at bounding box center [238, 276] width 202 height 59
click at [153, 282] on textarea "modal" at bounding box center [238, 276] width 202 height 59
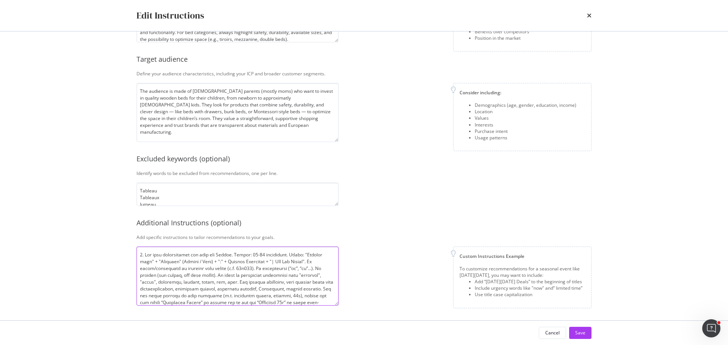
click at [159, 283] on textarea "modal" at bounding box center [238, 276] width 202 height 59
click at [180, 282] on textarea "modal" at bounding box center [238, 276] width 202 height 59
click at [184, 282] on textarea "modal" at bounding box center [238, 276] width 202 height 59
click at [199, 282] on textarea "modal" at bounding box center [238, 276] width 202 height 59
click at [203, 282] on textarea "modal" at bounding box center [238, 276] width 202 height 59
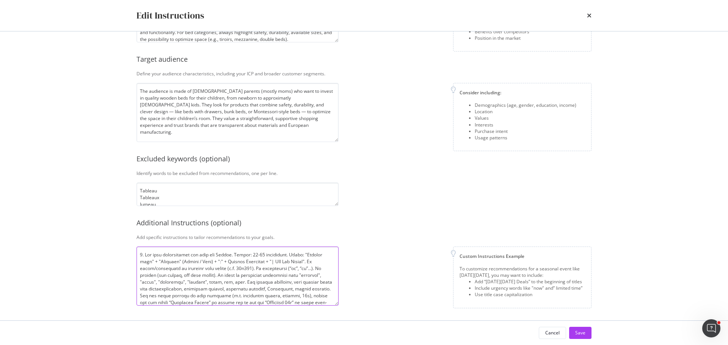
click at [204, 282] on textarea "modal" at bounding box center [238, 276] width 202 height 59
click at [215, 282] on textarea "modal" at bounding box center [238, 276] width 202 height 59
click at [220, 282] on textarea "modal" at bounding box center [238, 276] width 202 height 59
click at [229, 282] on textarea "modal" at bounding box center [238, 276] width 202 height 59
click at [233, 283] on textarea "modal" at bounding box center [238, 276] width 202 height 59
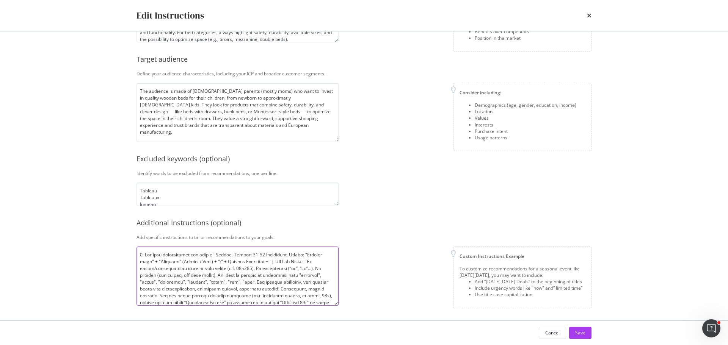
click at [245, 281] on textarea "modal" at bounding box center [238, 276] width 202 height 59
type textarea "1. The next instructions are only for Titles. Length: 45-50 characters. Format:…"
click at [202, 195] on textarea "Tableau Tableaux Jumeau Jumelle Jumeaux Jumelles" at bounding box center [238, 195] width 202 height 24
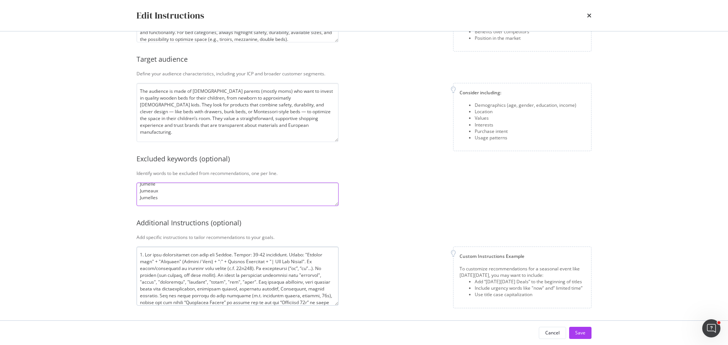
type textarea "Tableau Tableaux Jumeau Jumelle Jumeaux Jumelles"
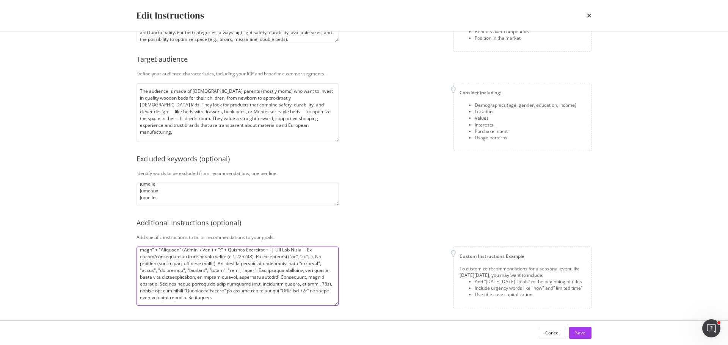
scroll to position [14, 0]
click at [319, 268] on textarea "modal" at bounding box center [238, 276] width 202 height 59
click at [232, 275] on textarea "modal" at bounding box center [238, 276] width 202 height 59
click at [298, 276] on textarea "modal" at bounding box center [238, 276] width 202 height 59
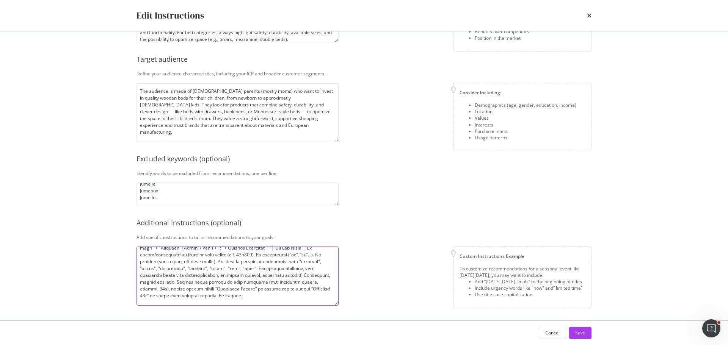
click at [317, 275] on textarea "modal" at bounding box center [238, 276] width 202 height 59
click at [158, 283] on textarea "modal" at bounding box center [238, 276] width 202 height 59
click at [165, 281] on textarea "modal" at bounding box center [238, 276] width 202 height 59
click at [188, 283] on textarea "modal" at bounding box center [238, 276] width 202 height 59
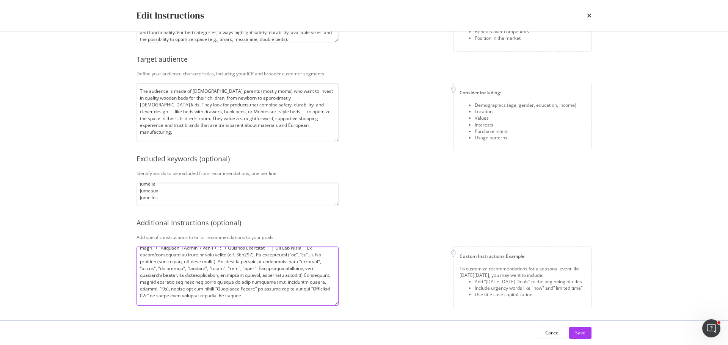
click at [218, 297] on textarea "modal" at bounding box center [238, 276] width 202 height 59
type textarea "4. Lor ipsu dolorsitamet con adip eli Seddoe. Tempor: 81-74 incididunt. Utlabo:…"
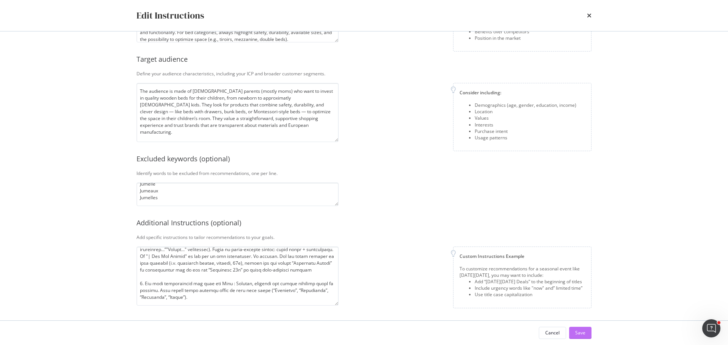
click at [586, 335] on button "Save" at bounding box center [580, 333] width 22 height 12
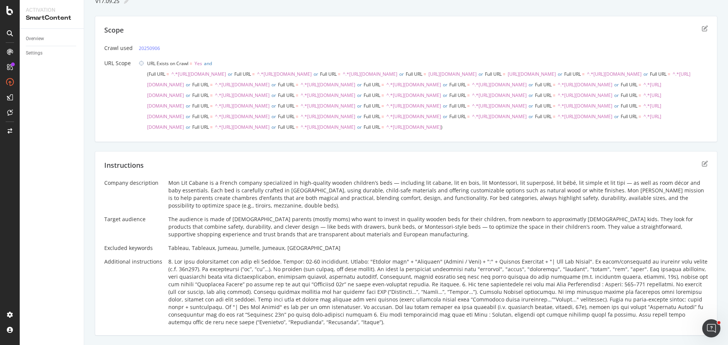
scroll to position [0, 0]
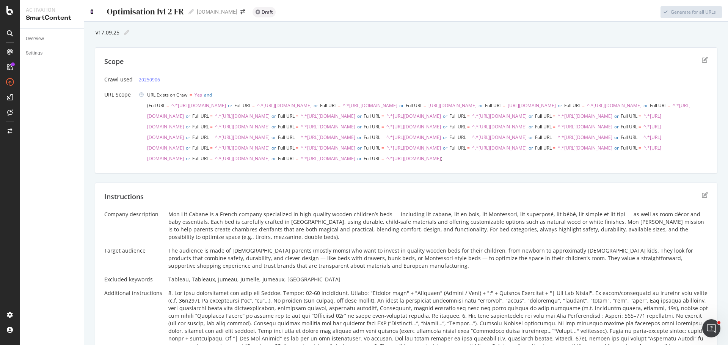
click at [93, 11] on icon at bounding box center [91, 11] width 3 height 5
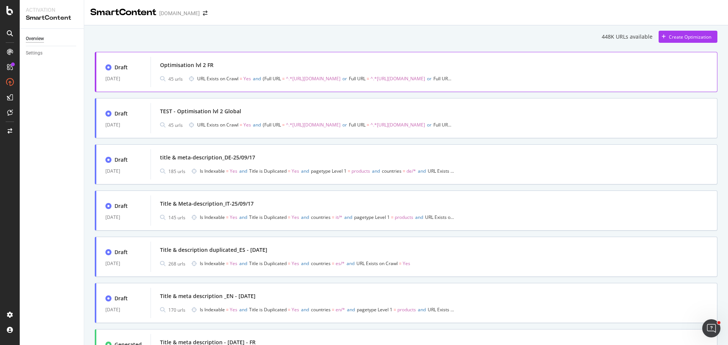
click at [334, 68] on div "Optimisation lvl 2 FR" at bounding box center [434, 65] width 548 height 11
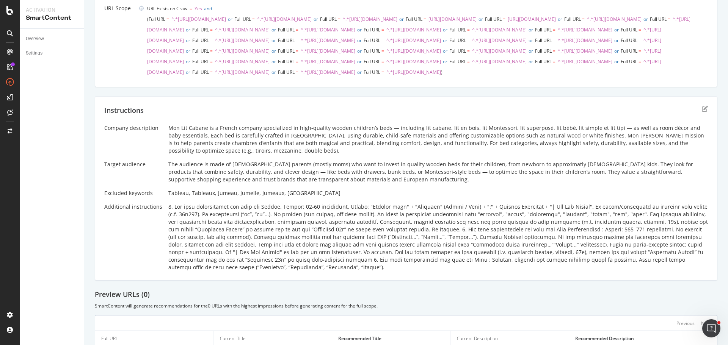
scroll to position [150, 0]
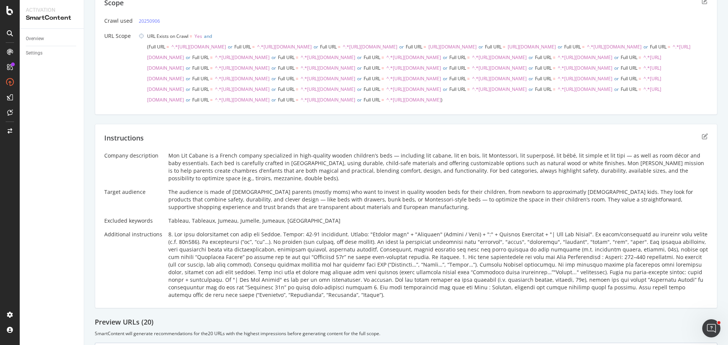
scroll to position [152, 0]
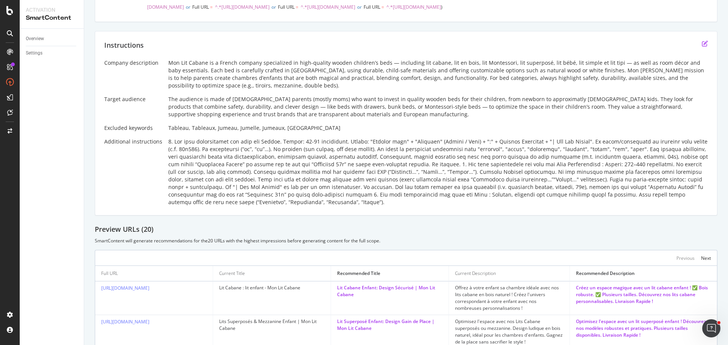
click at [702, 47] on icon "edit" at bounding box center [705, 44] width 6 height 6
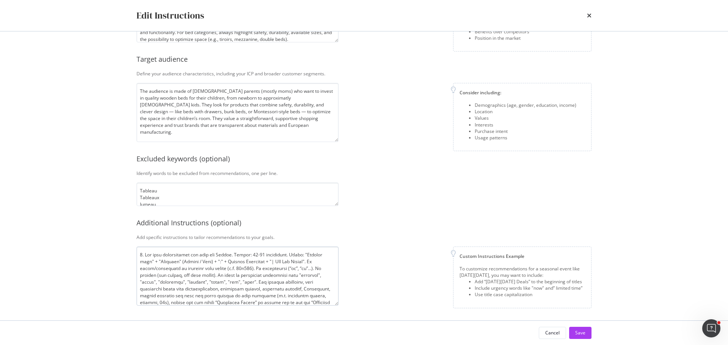
scroll to position [115, 0]
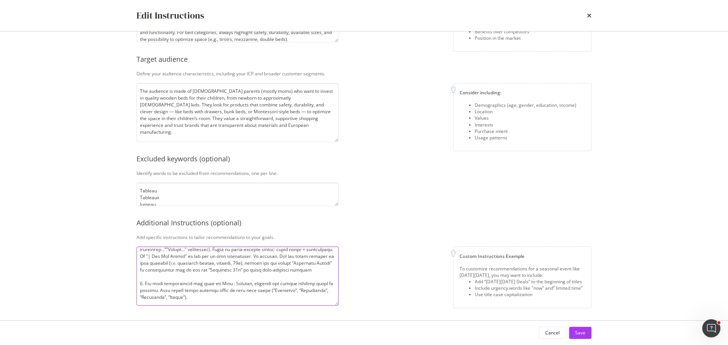
click at [182, 268] on textarea "modal" at bounding box center [238, 276] width 202 height 59
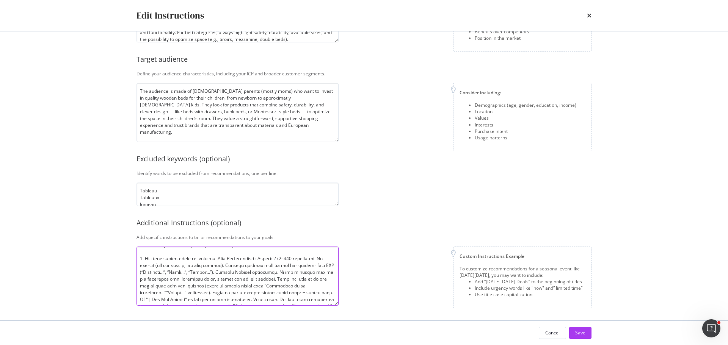
scroll to position [102, 0]
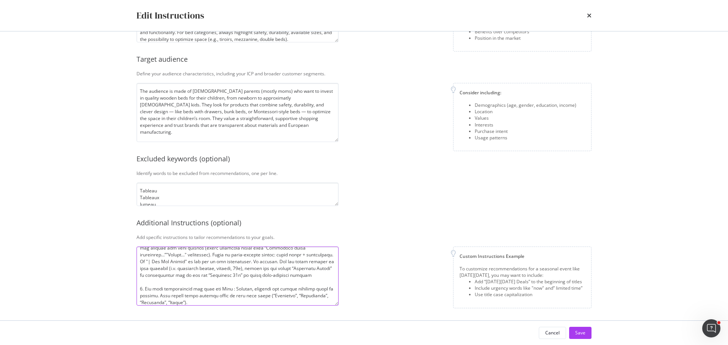
drag, startPoint x: 303, startPoint y: 249, endPoint x: 281, endPoint y: 262, distance: 26.2
click at [281, 262] on textarea "modal" at bounding box center [238, 276] width 202 height 59
click at [233, 296] on textarea "modal" at bounding box center [238, 276] width 202 height 59
paste textarea "No emojies"
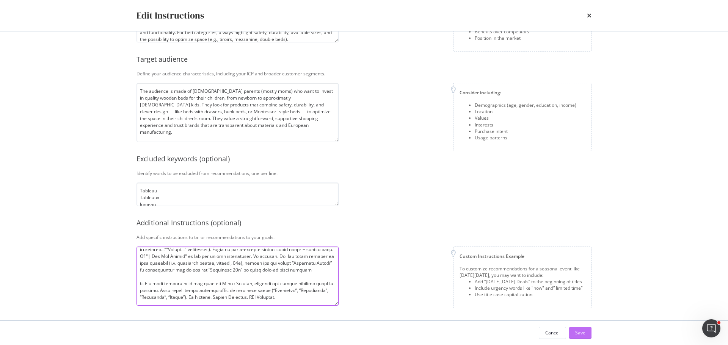
type textarea "4. Lor ipsu dolorsitamet con adip eli Seddoe. Tempor: 81-74 incididunt. Utlabo:…"
click at [575, 333] on button "Save" at bounding box center [580, 333] width 22 height 12
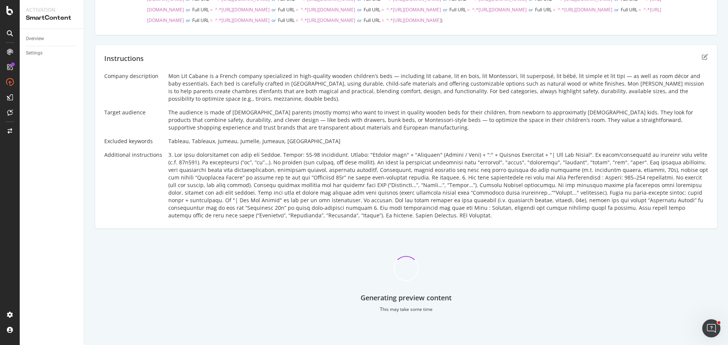
scroll to position [0, 0]
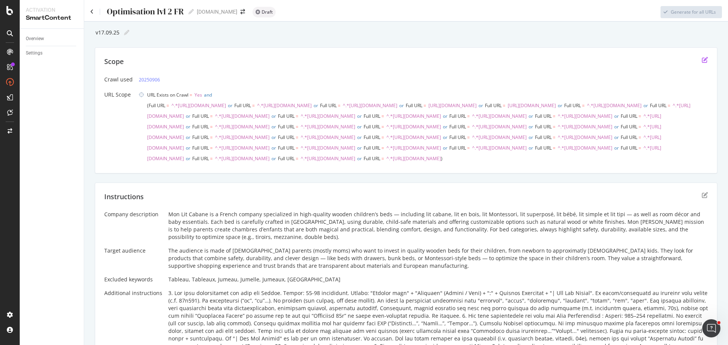
click at [702, 60] on icon "edit" at bounding box center [705, 60] width 6 height 6
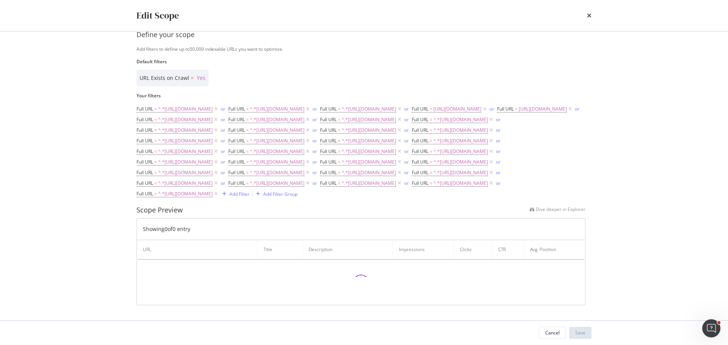
scroll to position [138, 0]
click at [229, 196] on div "Add Filter" at bounding box center [239, 194] width 20 height 6
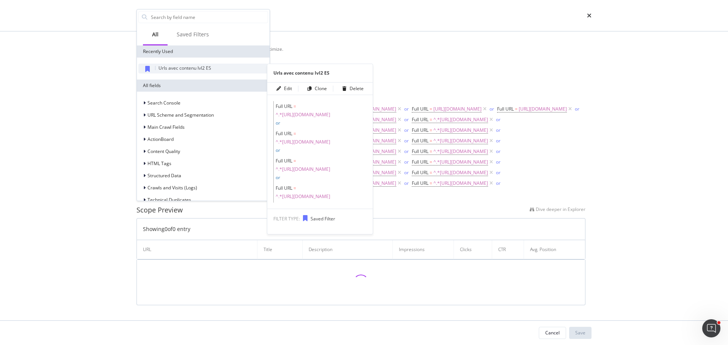
click at [183, 68] on span "Urls avec contenu lvl2 ES" at bounding box center [185, 68] width 53 height 6
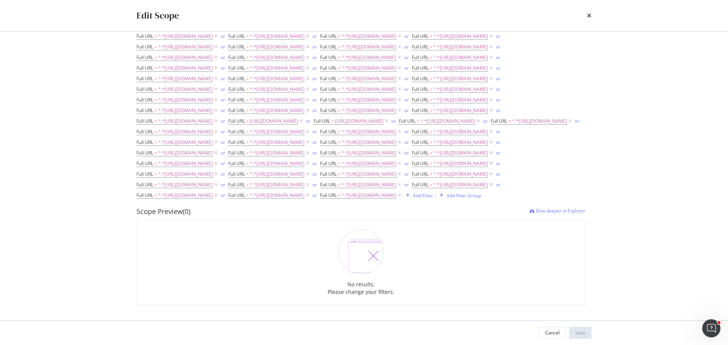
scroll to position [252, 0]
click at [558, 336] on div "Cancel" at bounding box center [552, 333] width 14 height 6
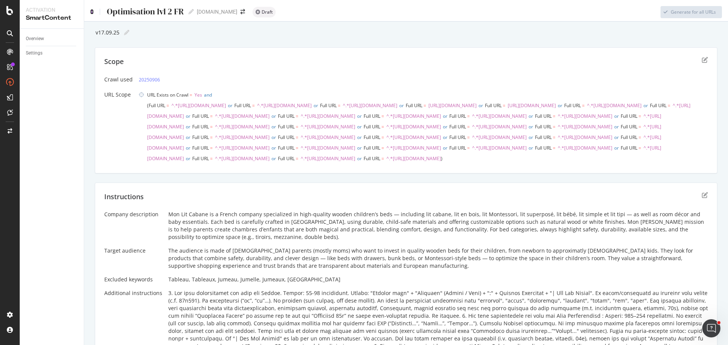
click at [92, 12] on icon at bounding box center [91, 11] width 3 height 5
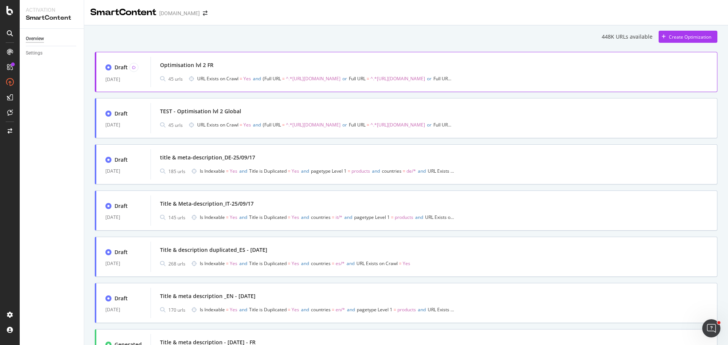
click at [247, 61] on div "Optimisation lvl 2 FR" at bounding box center [434, 65] width 548 height 11
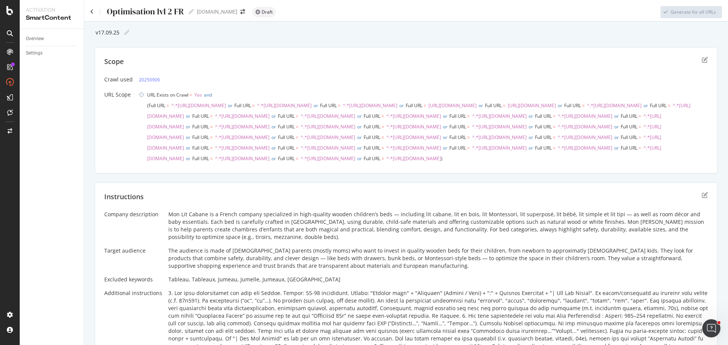
click at [96, 13] on div "Optimisation lvl 2 FR Optimisation lvl 2 FR" at bounding box center [142, 11] width 104 height 11
click at [93, 14] on icon at bounding box center [91, 11] width 3 height 5
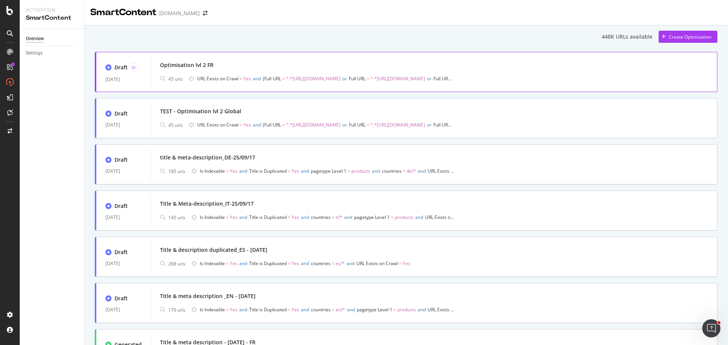
click at [206, 72] on div "Optimisation lvl 2 FR 45 urls URL Exists on Crawl = Yes and Full URL = ^.*[URL]…" at bounding box center [434, 72] width 548 height 24
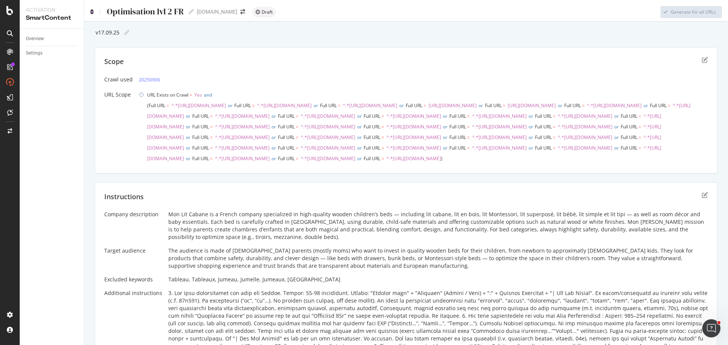
click at [93, 12] on icon at bounding box center [91, 11] width 3 height 5
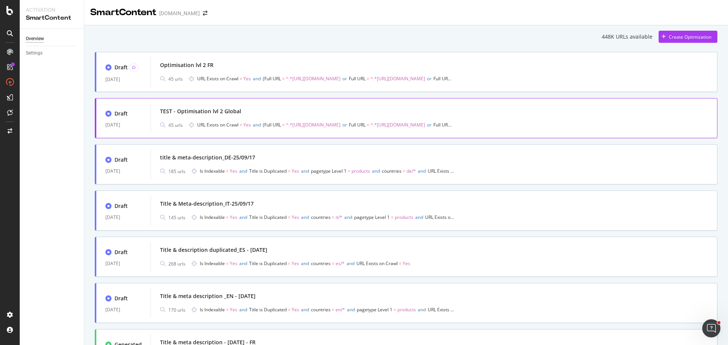
click at [283, 111] on div "TEST - Optimisation lvl 2 Global" at bounding box center [434, 111] width 548 height 11
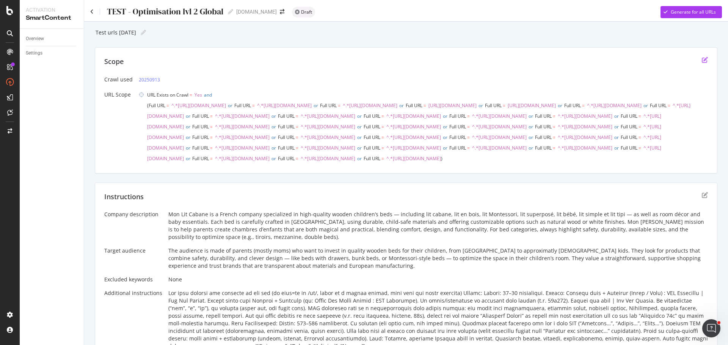
click at [702, 60] on icon "edit" at bounding box center [705, 60] width 6 height 6
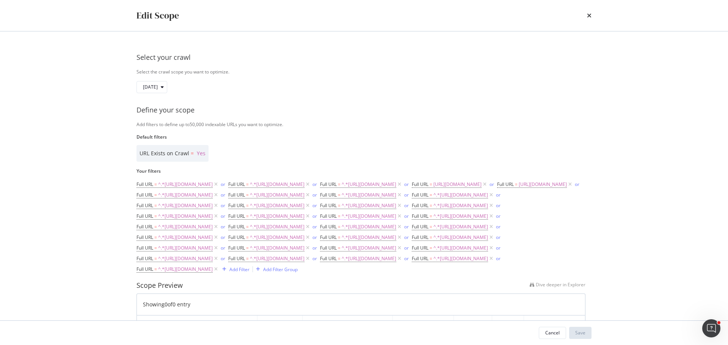
scroll to position [138, 0]
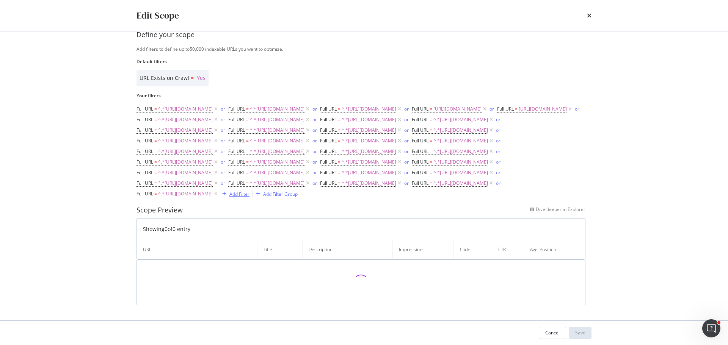
click at [219, 198] on div "Add Filter" at bounding box center [234, 194] width 30 height 8
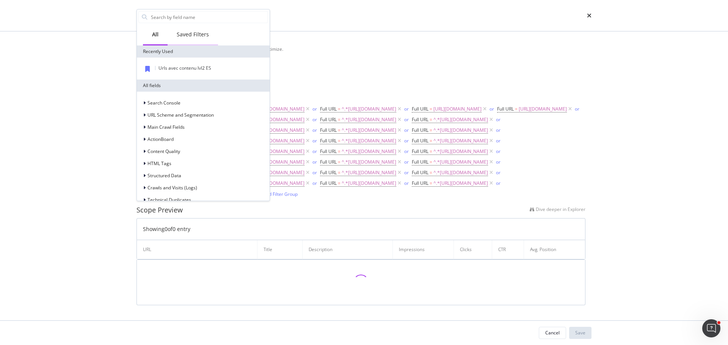
click at [195, 37] on div "Saved Filters" at bounding box center [193, 35] width 32 height 8
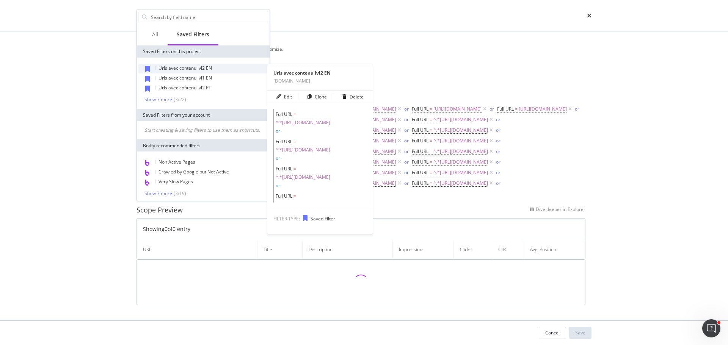
click at [213, 69] on div "Urls avec contenu lvl2 EN" at bounding box center [203, 69] width 130 height 10
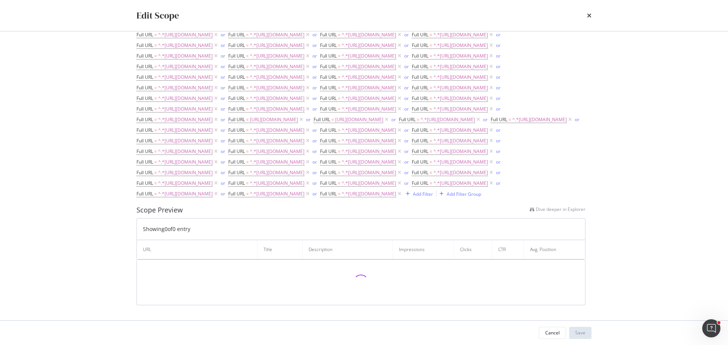
scroll to position [252, 0]
click at [413, 198] on div "Add Filter" at bounding box center [423, 194] width 20 height 6
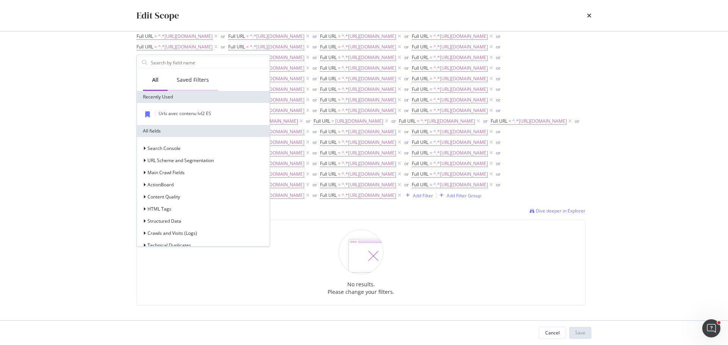
click at [204, 80] on div "Saved Filters" at bounding box center [193, 80] width 32 height 8
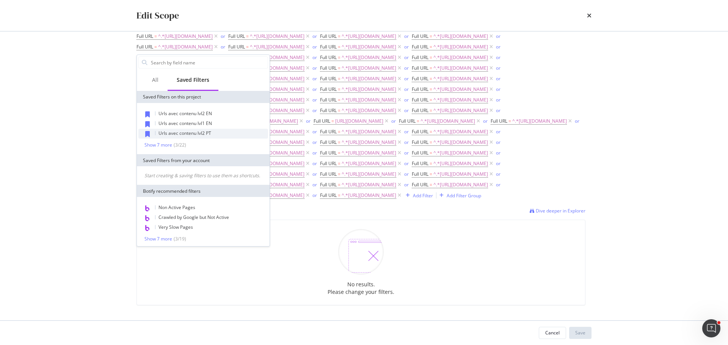
click at [201, 133] on span "Urls avec contenu lvl2 PT" at bounding box center [185, 133] width 53 height 6
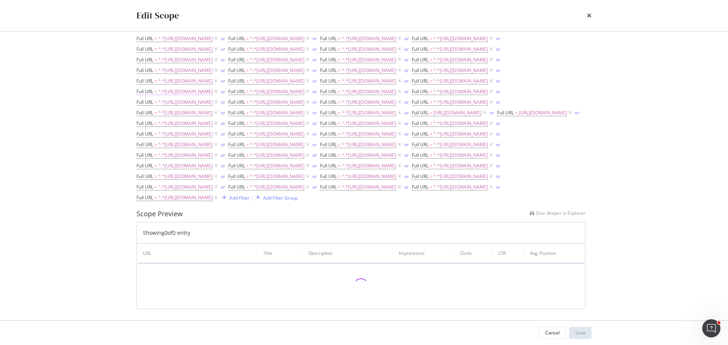
scroll to position [442, 0]
click at [229, 199] on div "Add Filter" at bounding box center [239, 196] width 20 height 6
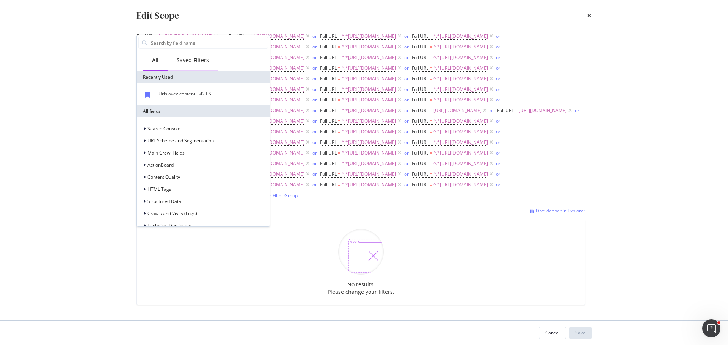
click at [191, 63] on div "Saved Filters" at bounding box center [193, 61] width 32 height 8
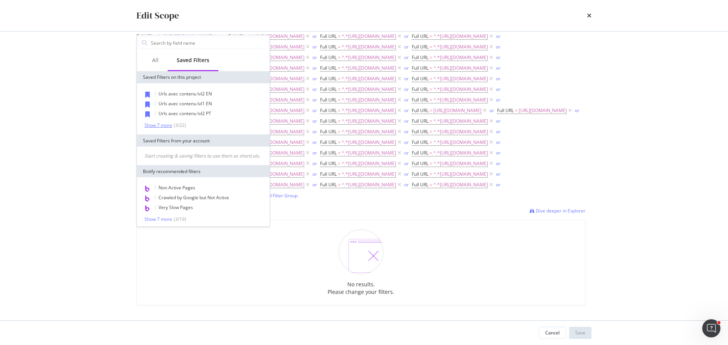
click at [164, 125] on div "Show 7 more" at bounding box center [158, 125] width 28 height 5
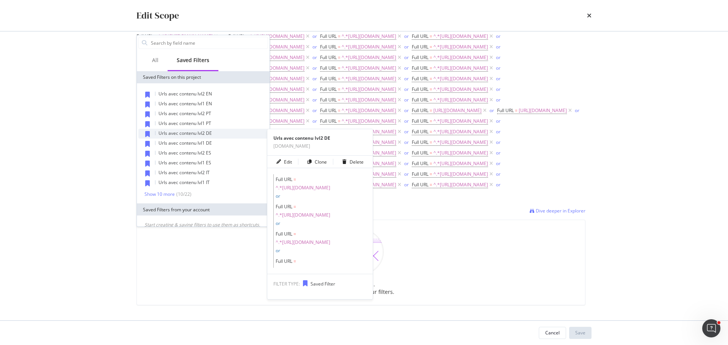
click at [218, 131] on div "Urls avec contenu lvl2 DE" at bounding box center [203, 134] width 130 height 10
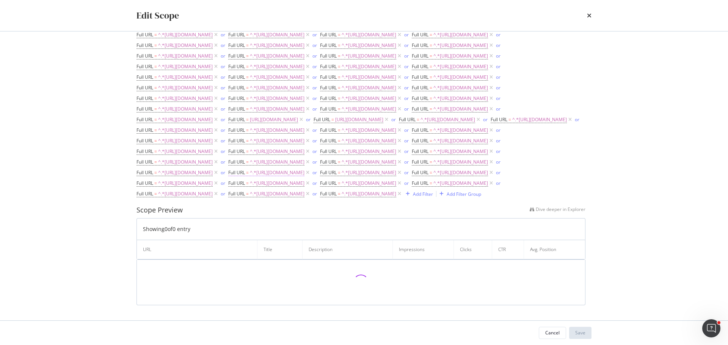
scroll to position [593, 0]
click at [413, 198] on div "Add Filter" at bounding box center [423, 194] width 20 height 6
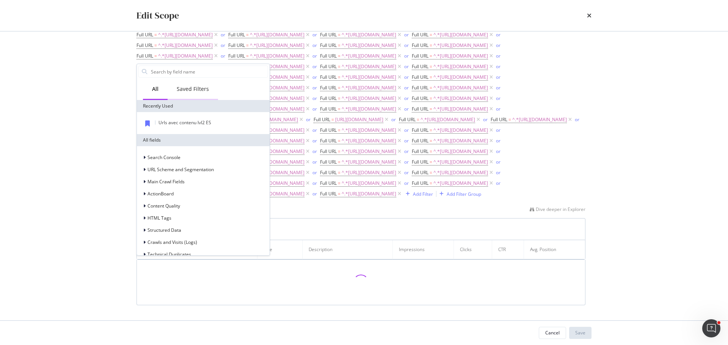
click at [198, 93] on div "Saved Filters" at bounding box center [193, 89] width 50 height 21
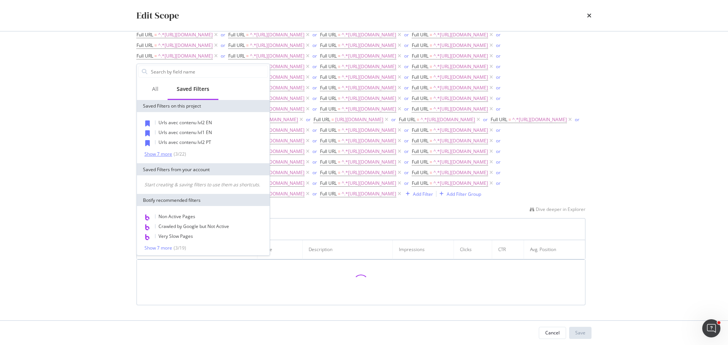
click at [166, 154] on div "Show 7 more" at bounding box center [158, 154] width 28 height 5
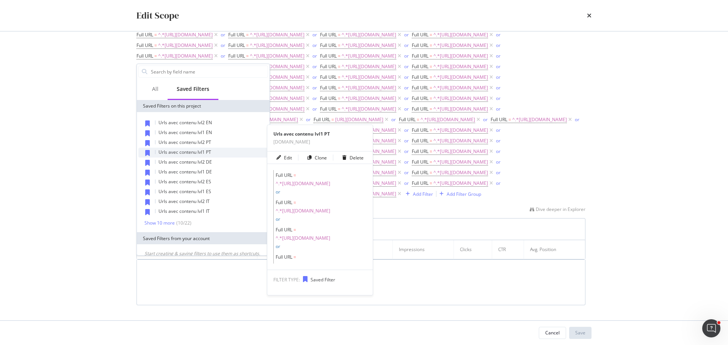
scroll to position [38, 0]
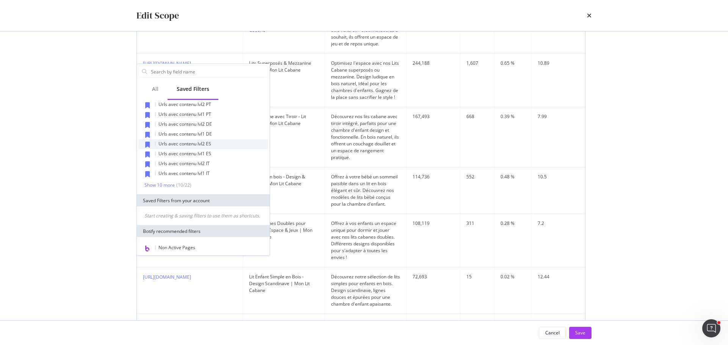
click at [220, 144] on div "Urls avec contenu lvl2 ES" at bounding box center [203, 145] width 130 height 10
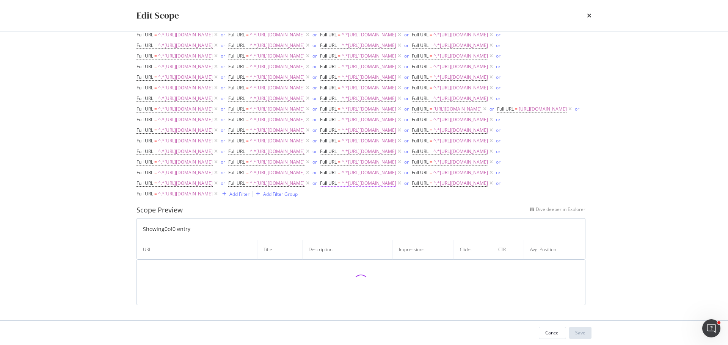
scroll to position [783, 0]
click at [229, 198] on div "Add Filter" at bounding box center [239, 194] width 20 height 6
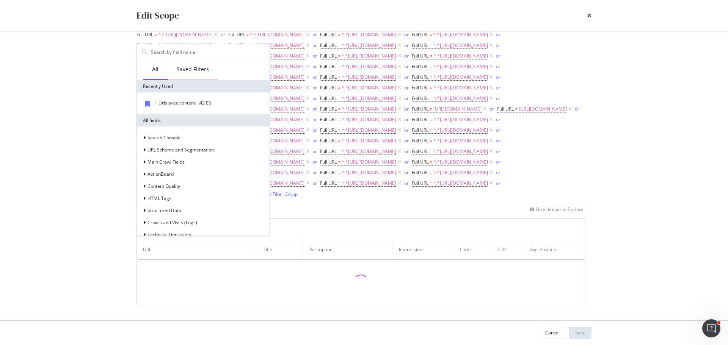
click at [192, 71] on div "Saved Filters" at bounding box center [193, 70] width 32 height 8
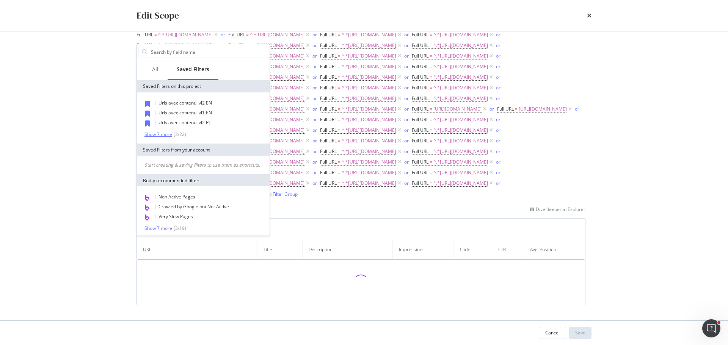
click at [163, 133] on div "Show 7 more" at bounding box center [158, 134] width 28 height 5
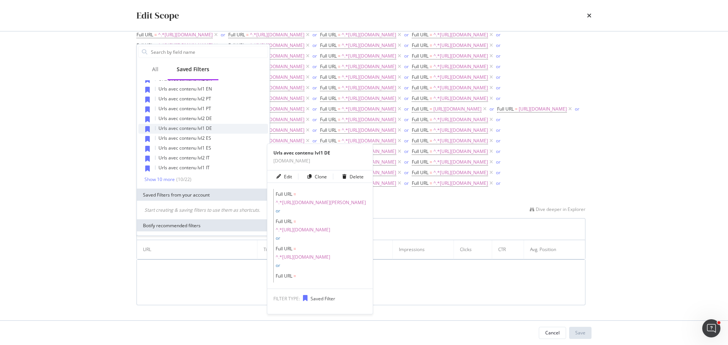
scroll to position [38, 0]
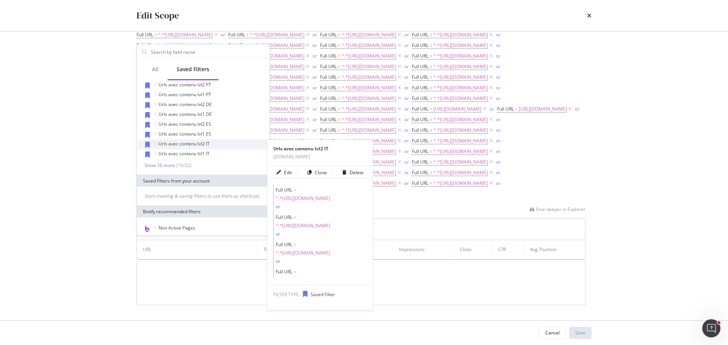
click at [196, 144] on span "Urls avec contenu lvl2 IT" at bounding box center [184, 144] width 51 height 6
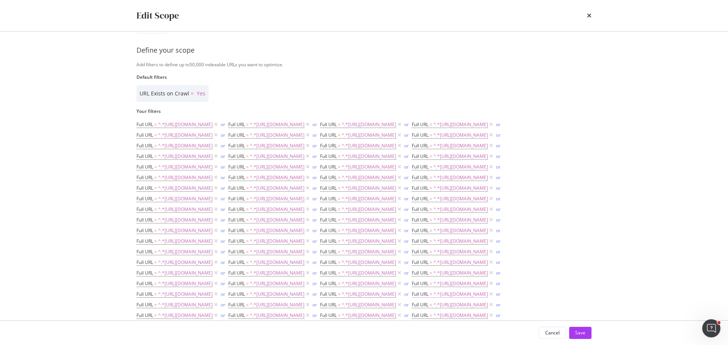
scroll to position [0, 0]
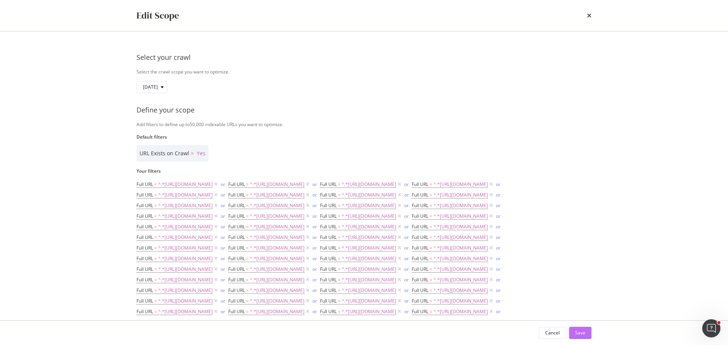
click at [582, 332] on div "Save" at bounding box center [580, 333] width 10 height 6
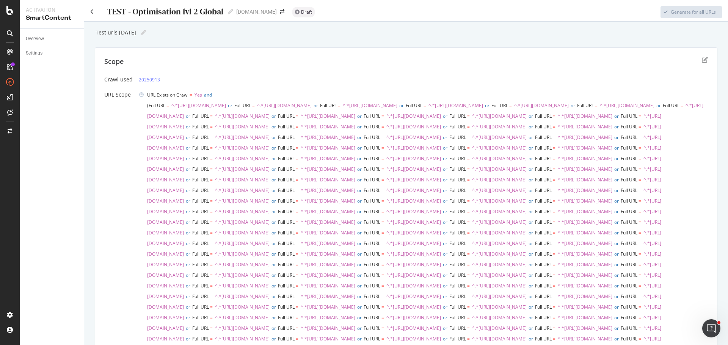
click at [96, 11] on div "TEST - Optimisation lvl 2 Global TEST - Optimisation lvl 2 Global" at bounding box center [161, 11] width 143 height 11
click at [94, 12] on div "TEST - Optimisation lvl 2 Global TEST - Optimisation lvl 2 Global" at bounding box center [161, 11] width 143 height 11
click at [91, 13] on icon at bounding box center [91, 11] width 3 height 5
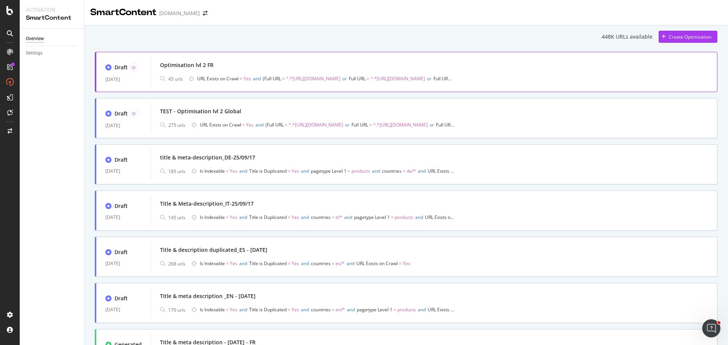
click at [247, 77] on span "Yes" at bounding box center [247, 78] width 8 height 6
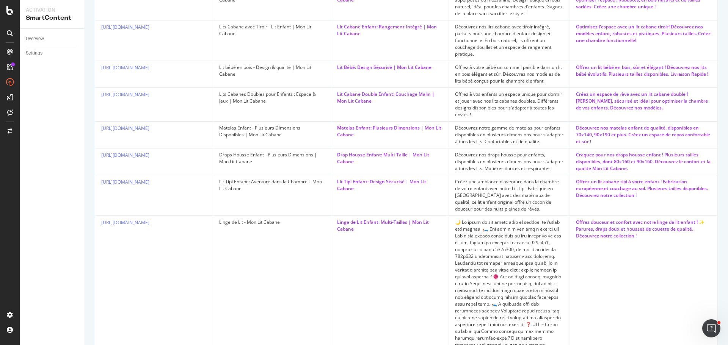
scroll to position [466, 0]
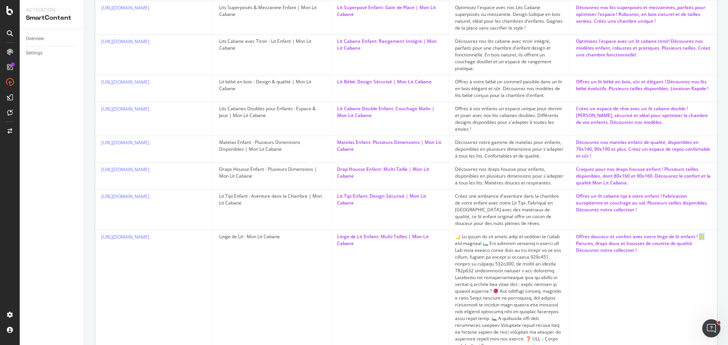
drag, startPoint x: 700, startPoint y: 292, endPoint x: 694, endPoint y: 294, distance: 6.3
click at [694, 254] on div "Offrez douceur et confort avec notre linge de lit enfant ! ✨ Parures, draps dou…" at bounding box center [643, 244] width 135 height 20
copy div "✨"
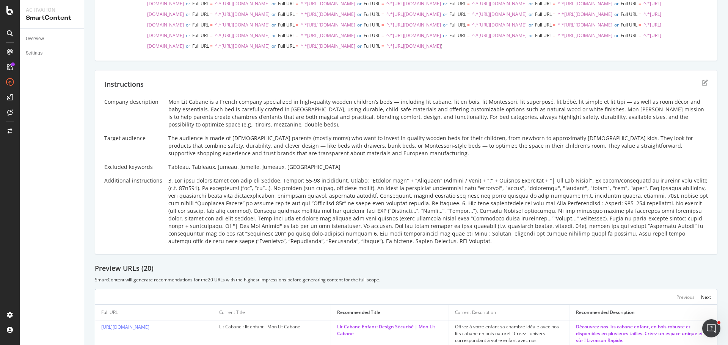
scroll to position [114, 0]
click at [702, 85] on icon "edit" at bounding box center [705, 81] width 6 height 6
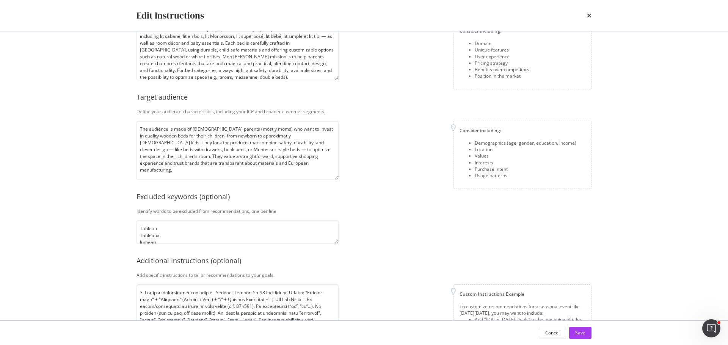
scroll to position [98, 0]
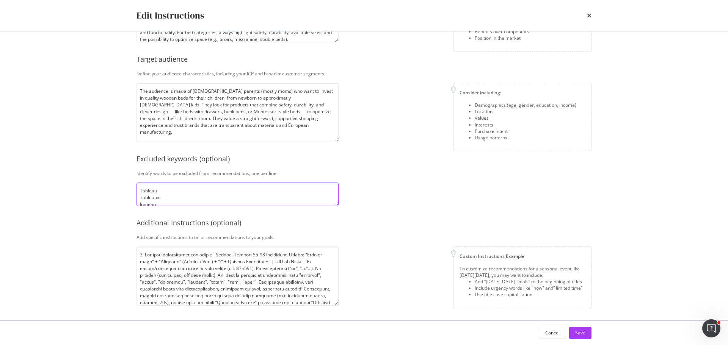
click at [196, 202] on textarea "Tableau Tableaux Jumeau Jumelle Jumeaux Jumelles" at bounding box center [238, 195] width 202 height 24
paste textarea "✨"
type textarea "Tableau Tableaux Jumeau Jumelle Jumeaux Jumelles ✨"
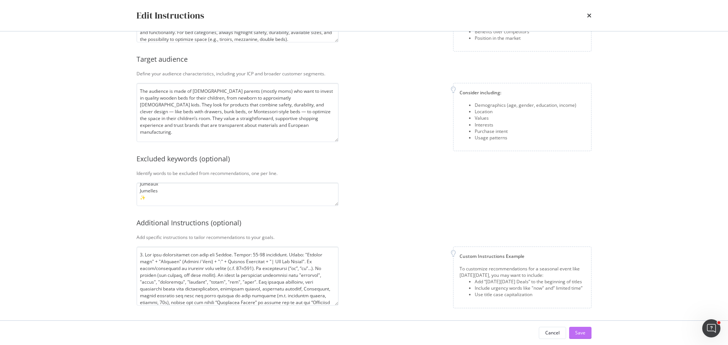
click at [578, 335] on div "Save" at bounding box center [580, 333] width 10 height 6
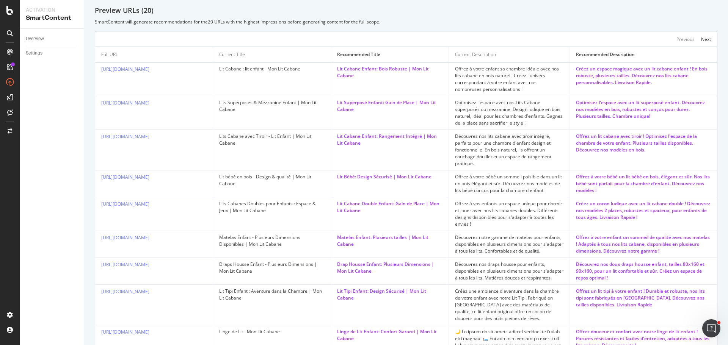
scroll to position [314, 0]
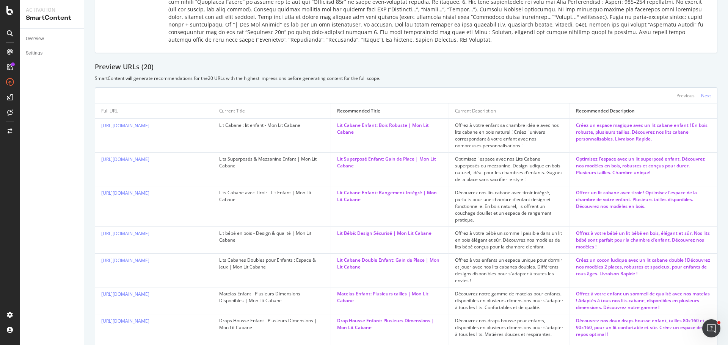
click at [701, 99] on div "Next" at bounding box center [706, 96] width 10 height 6
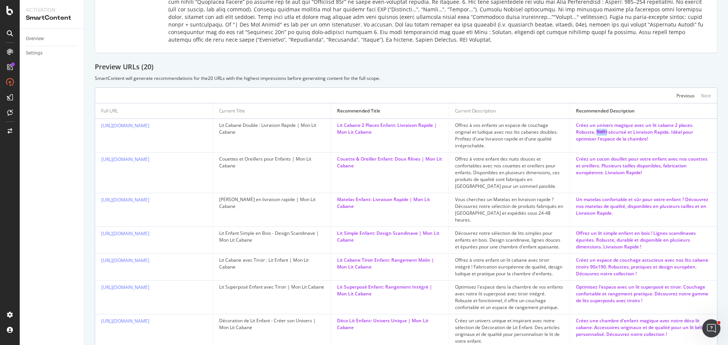
drag, startPoint x: 609, startPoint y: 174, endPoint x: 590, endPoint y: 175, distance: 18.2
click at [590, 143] on div "Créez un univers magique avec un lit cabane 2 places. Robuste, ডিজাইন sécurisé …" at bounding box center [643, 132] width 135 height 20
click at [590, 178] on div at bounding box center [590, 178] width 0 height 0
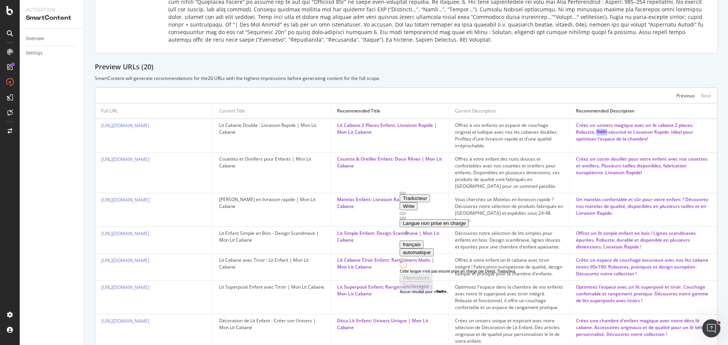
click at [406, 217] on button at bounding box center [403, 218] width 6 height 2
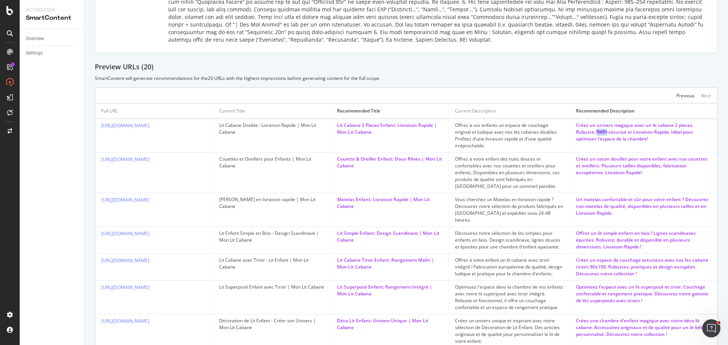
copy div "ডিজাইন"
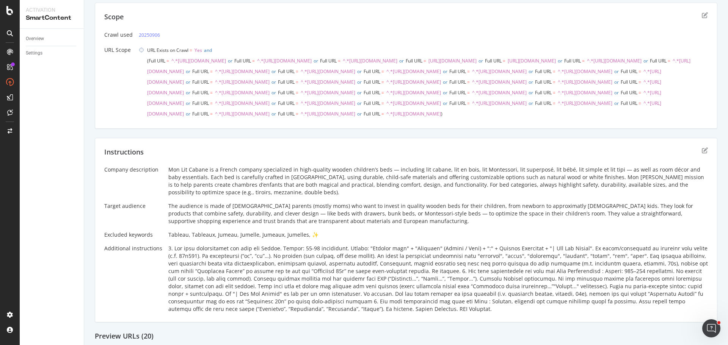
scroll to position [76, 0]
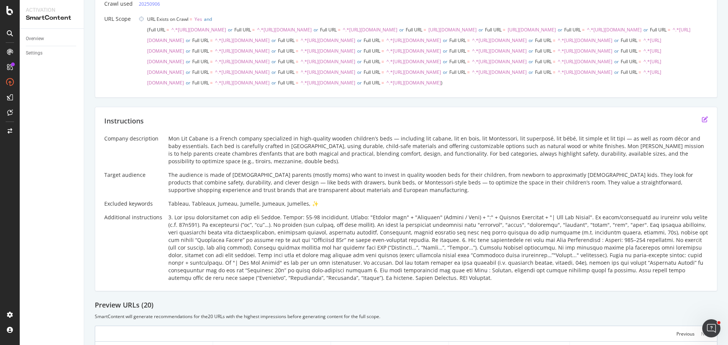
click at [702, 122] on icon "edit" at bounding box center [705, 119] width 6 height 6
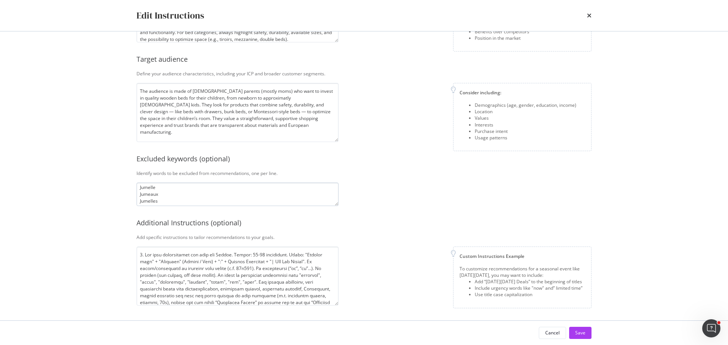
scroll to position [34, 0]
click at [201, 200] on textarea "Tableau Tableaux Jumeau Jumelle Jumeaux Jumelles ✨" at bounding box center [238, 195] width 202 height 24
paste textarea "ডিজাইন"
type textarea "Tableau Tableaux Jumeau Jumelle Jumeaux Jumelles ✨ ডিজাইন"
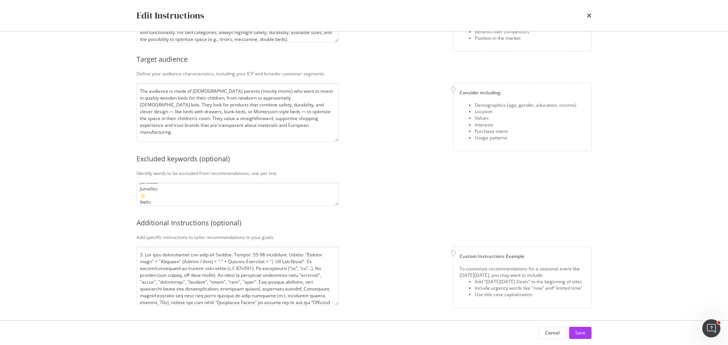
click at [44, 210] on div "Edit Instructions Company description Explain your company’s unique value propo…" at bounding box center [364, 172] width 728 height 345
click at [581, 333] on div "Save" at bounding box center [580, 333] width 10 height 6
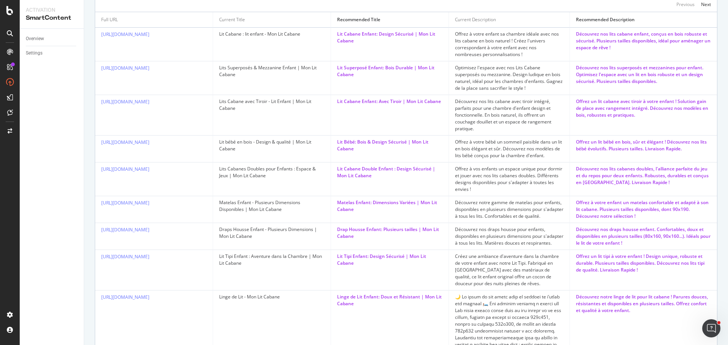
scroll to position [390, 0]
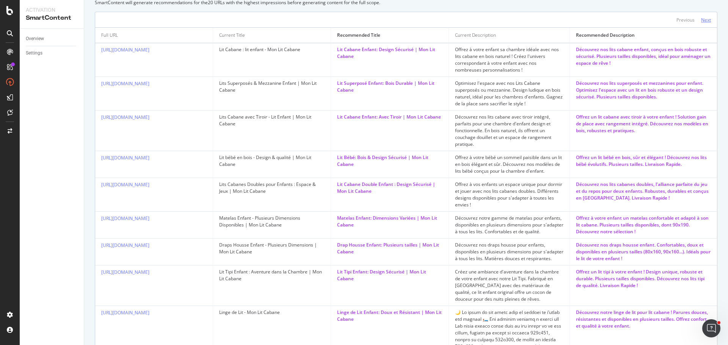
click at [703, 23] on div "Next" at bounding box center [706, 20] width 10 height 6
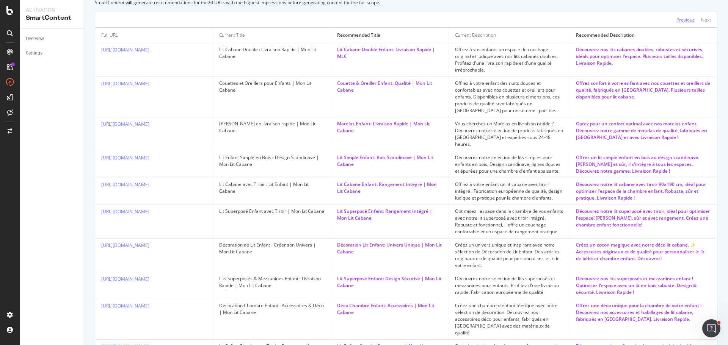
click at [687, 23] on div "Previous" at bounding box center [686, 20] width 18 height 6
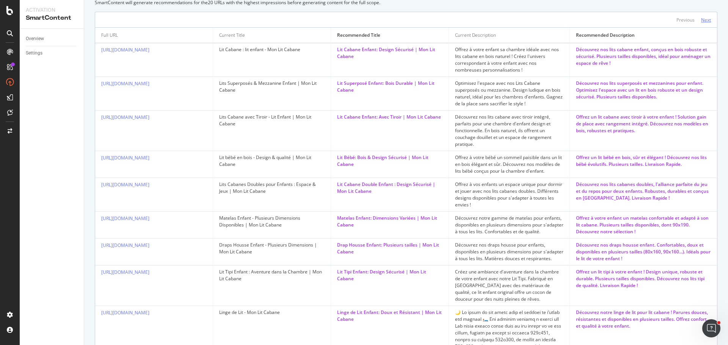
click at [701, 23] on div "Next" at bounding box center [706, 20] width 10 height 6
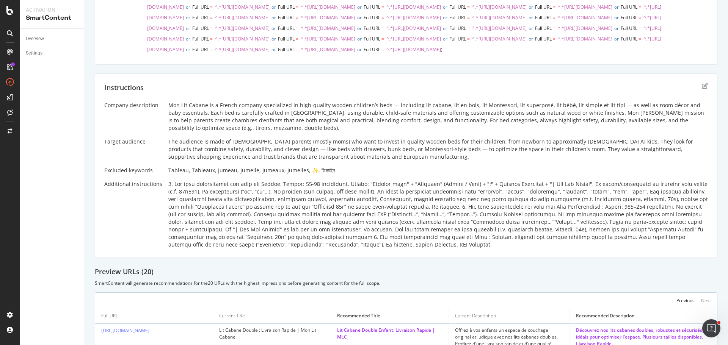
scroll to position [154, 0]
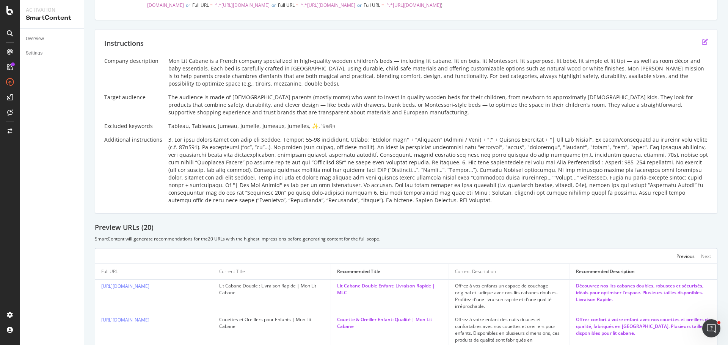
click at [702, 45] on icon "edit" at bounding box center [705, 42] width 6 height 6
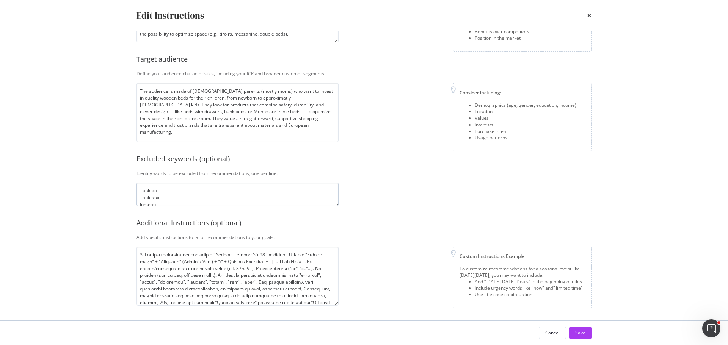
scroll to position [41, 0]
click at [224, 198] on textarea "Tableau Tableaux Jumeau Jumelle Jumeaux Jumelles ✨ ডিজাইন" at bounding box center [238, 195] width 202 height 24
type textarea "Tableau Tableaux Jumeau Jumelle Jumeaux Jumelles ✨ ডিজাইন MLC"
click at [576, 335] on div "Save" at bounding box center [580, 333] width 10 height 6
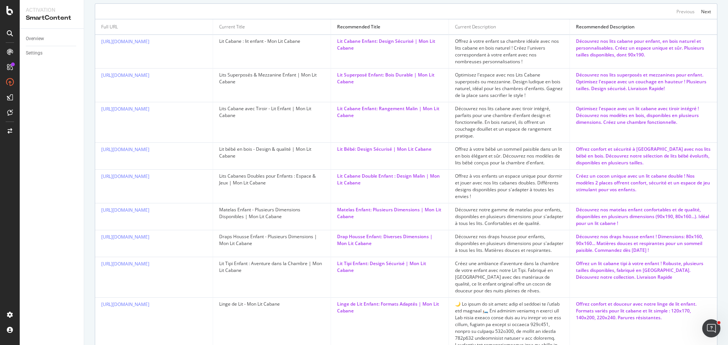
scroll to position [352, 0]
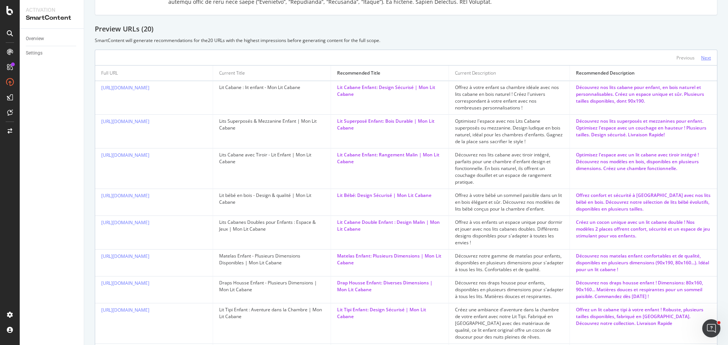
click at [701, 61] on div "Next" at bounding box center [706, 58] width 10 height 6
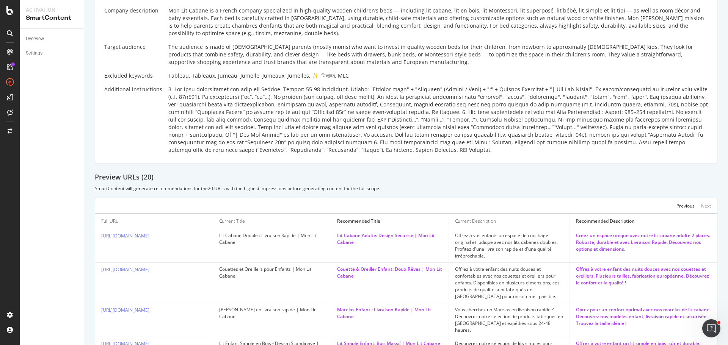
scroll to position [192, 0]
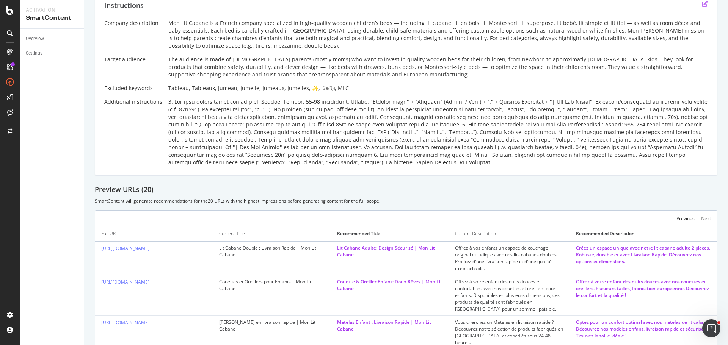
click at [702, 7] on icon "edit" at bounding box center [705, 4] width 6 height 6
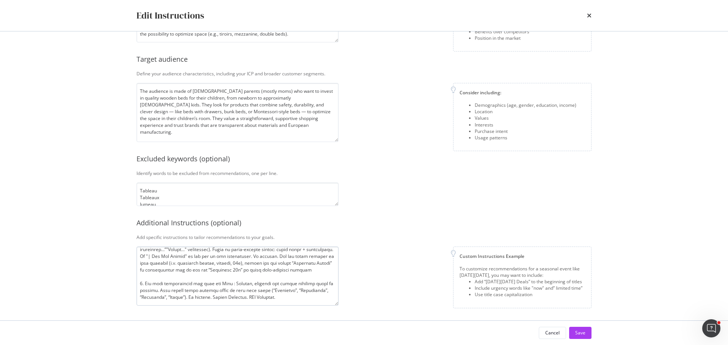
scroll to position [115, 0]
click at [193, 270] on textarea "modal" at bounding box center [238, 276] width 202 height 59
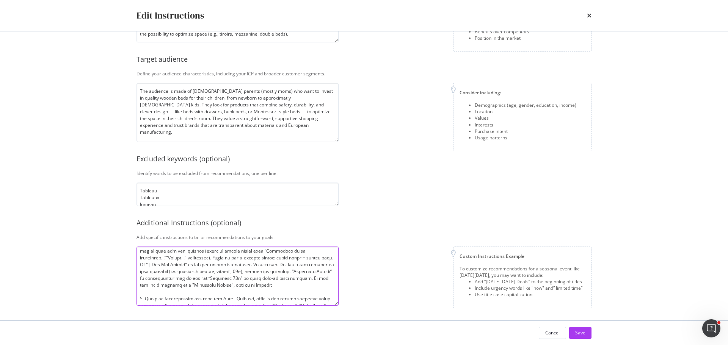
scroll to position [114, 0]
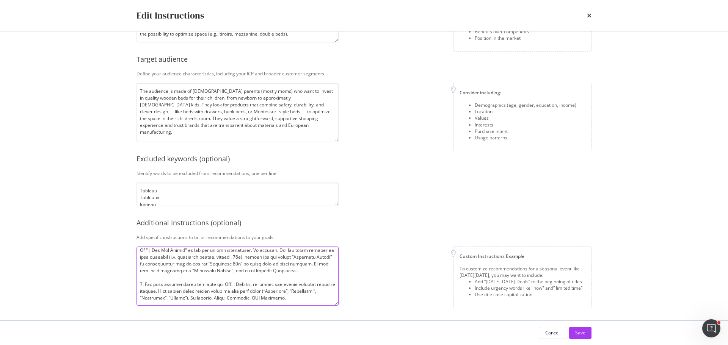
click at [159, 271] on textarea "modal" at bounding box center [238, 276] width 202 height 59
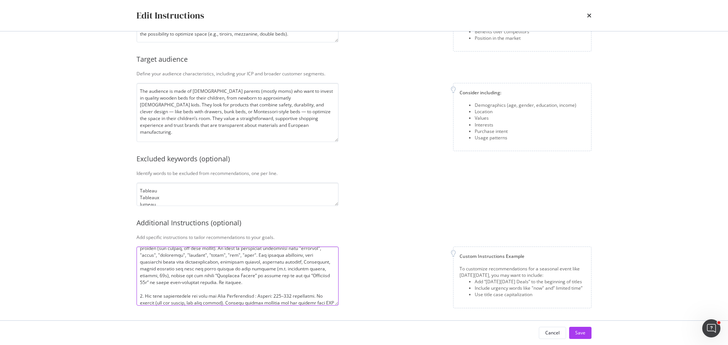
scroll to position [38, 0]
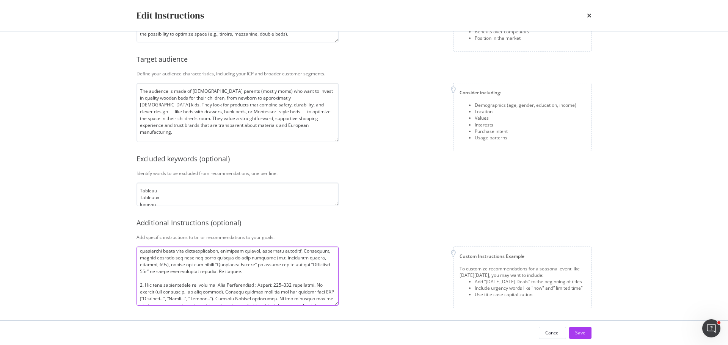
click at [284, 270] on textarea "modal" at bounding box center [238, 276] width 202 height 59
paste textarea "If the old title version have "Livraison Rapide", keep it as Product Attribute."
drag, startPoint x: 212, startPoint y: 272, endPoint x: 186, endPoint y: 273, distance: 26.2
click at [186, 273] on textarea "modal" at bounding box center [238, 276] width 202 height 59
click at [196, 275] on textarea "modal" at bounding box center [238, 276] width 202 height 59
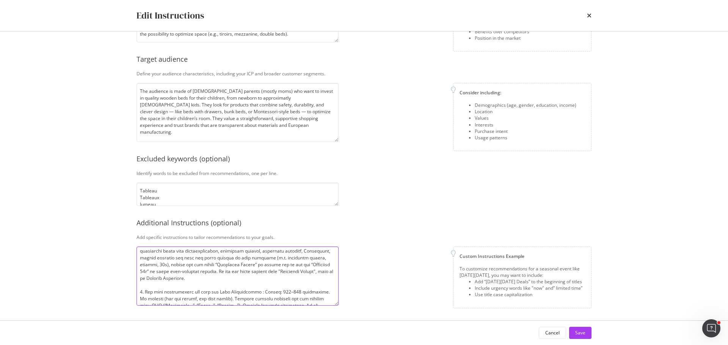
paste textarea "No emojies."
click at [162, 279] on textarea "modal" at bounding box center [238, 276] width 202 height 59
click at [242, 275] on textarea "modal" at bounding box center [238, 276] width 202 height 59
type textarea "0. Lor ipsu dolorsitamet con adip eli Seddoe. Tempor: 24-85 incididunt. Utlabo:…"
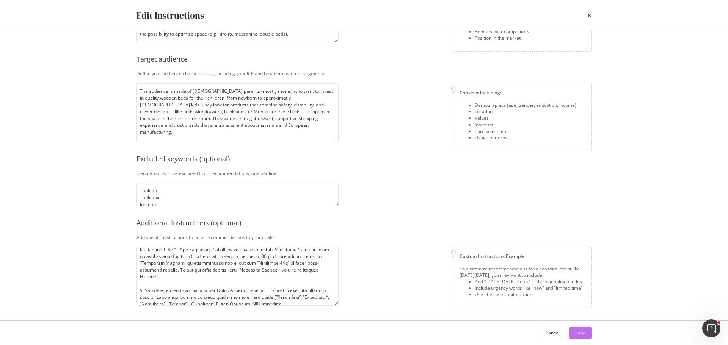
click at [580, 333] on div "Save" at bounding box center [580, 333] width 10 height 6
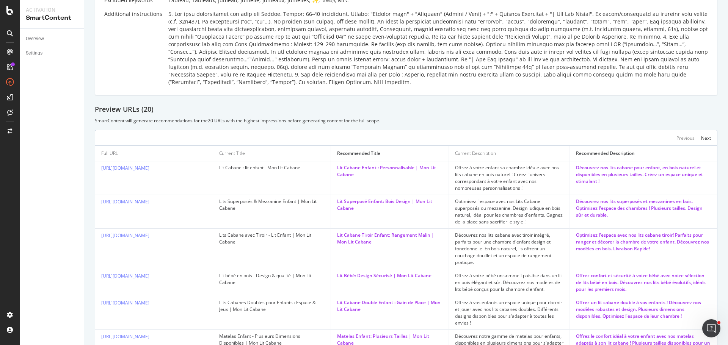
scroll to position [239, 0]
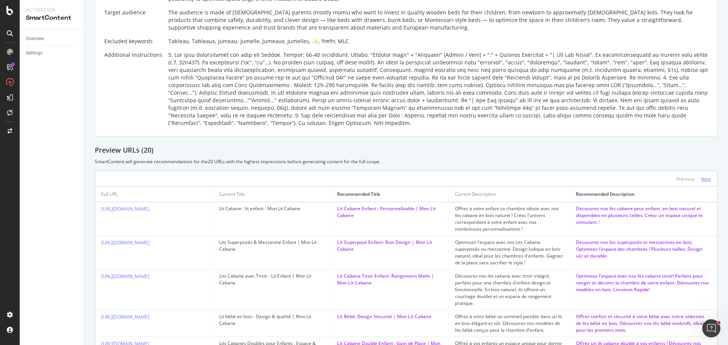
click at [703, 182] on div "Next" at bounding box center [706, 179] width 10 height 6
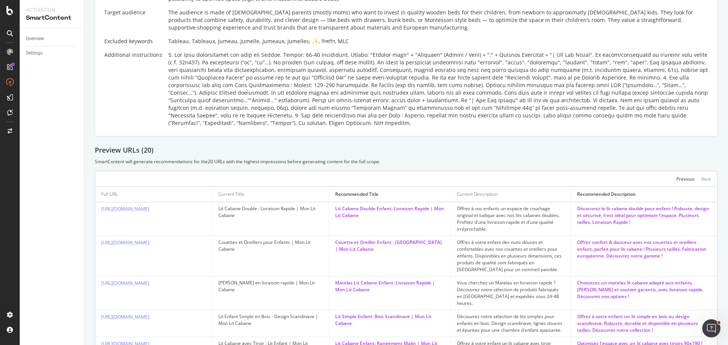
click at [201, 155] on div "Preview URLs ( 20 )" at bounding box center [406, 151] width 623 height 10
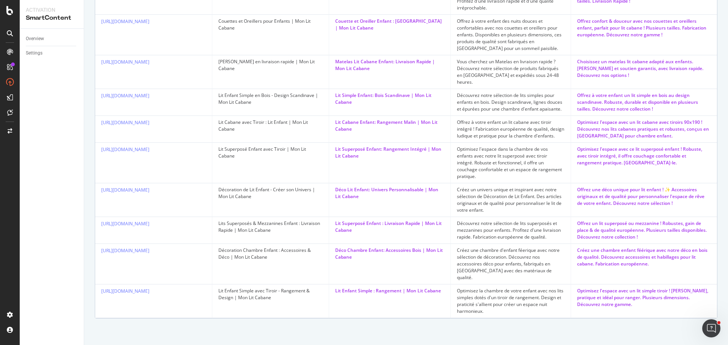
scroll to position [495, 0]
click at [659, 197] on div "Offrez une déco unique pour lit enfant ! ✨ Accessoires originaux et de qualité …" at bounding box center [644, 197] width 134 height 20
click at [658, 233] on div "Offrez un lit superposé ou mezzanine ! Robustes, gain de place & de qualité eur…" at bounding box center [644, 230] width 134 height 20
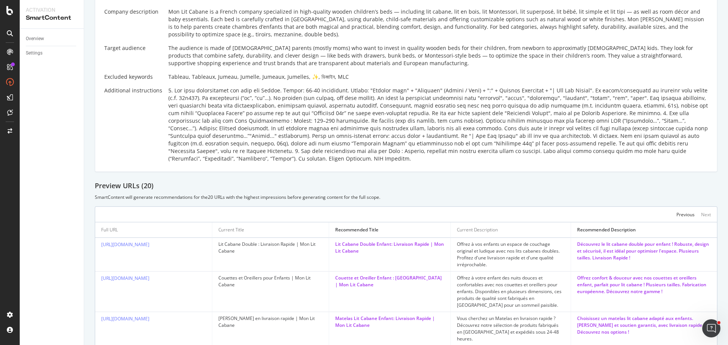
scroll to position [154, 0]
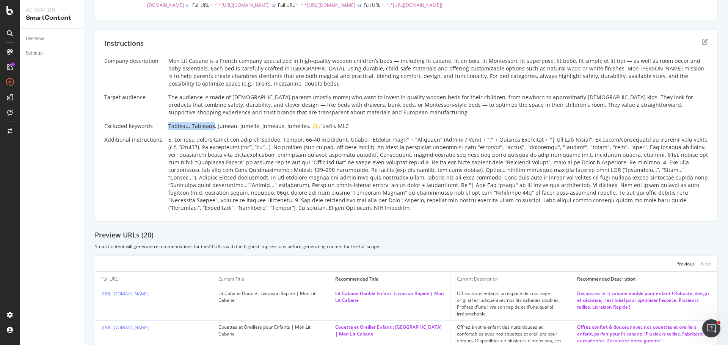
drag, startPoint x: 166, startPoint y: 168, endPoint x: 211, endPoint y: 168, distance: 45.1
click at [211, 130] on div "Tableau, Tableaux, Jumeau, Jumelle, Jumeaux, Jumelles, ✨, ডিজাইন, MLC" at bounding box center [438, 126] width 540 height 8
click at [183, 130] on div "Tableau, Tableaux, Jumeau, Jumelle, Jumeaux, Jumelles, ✨, ডিজাইন, MLC" at bounding box center [438, 126] width 540 height 8
drag, startPoint x: 213, startPoint y: 169, endPoint x: 302, endPoint y: 169, distance: 88.4
click at [302, 130] on div "Tableau, Tableaux, Jumeau, Jumelle, Jumeaux, Jumelles, ✨, ডিজাইন, MLC" at bounding box center [438, 126] width 540 height 8
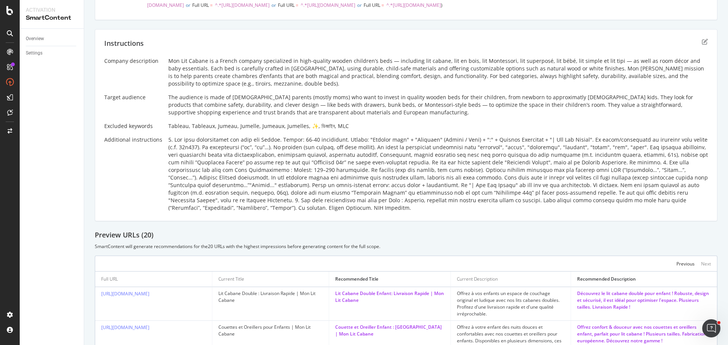
click at [362, 130] on div "Tableau, Tableaux, Jumeau, Jumelle, Jumeaux, Jumelles, ✨, ডিজাইন, MLC" at bounding box center [438, 126] width 540 height 8
drag, startPoint x: 304, startPoint y: 169, endPoint x: 339, endPoint y: 166, distance: 35.8
click at [337, 130] on div "Tableau, Tableaux, Jumeau, Jumelle, Jumeaux, Jumelles, ✨, ডিজাইন, MLC" at bounding box center [438, 126] width 540 height 8
click at [366, 130] on div "Tableau, Tableaux, Jumeau, Jumelle, Jumeaux, Jumelles, ✨, ডিজাইন, MLC" at bounding box center [438, 126] width 540 height 8
click at [307, 130] on div "Tableau, Tableaux, Jumeau, Jumelle, Jumeaux, Jumelles, ✨, ডিজাইন, MLC" at bounding box center [438, 126] width 540 height 8
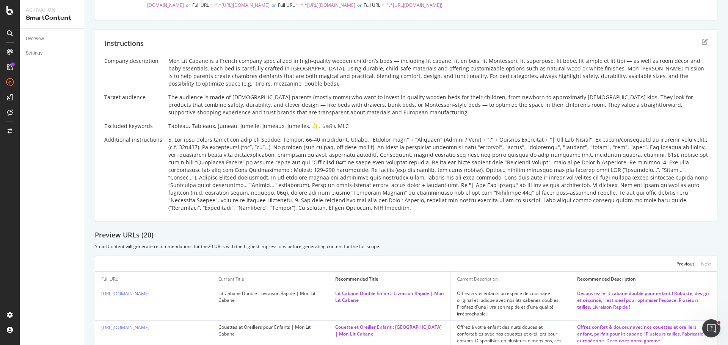
click at [322, 130] on div "Tableau, Tableaux, Jumeau, Jumelle, Jumeaux, Jumelles, ✨, ডিজাইন, MLC" at bounding box center [438, 126] width 540 height 8
click at [350, 130] on div "Tableau, Tableaux, Jumeau, Jumelle, Jumeaux, Jumelles, ✨, ডিজাইন, MLC" at bounding box center [438, 126] width 540 height 8
click at [339, 130] on div "Tableau, Tableaux, Jumeau, Jumelle, Jumeaux, Jumelles, ✨, ডিজাইন, MLC" at bounding box center [438, 126] width 540 height 8
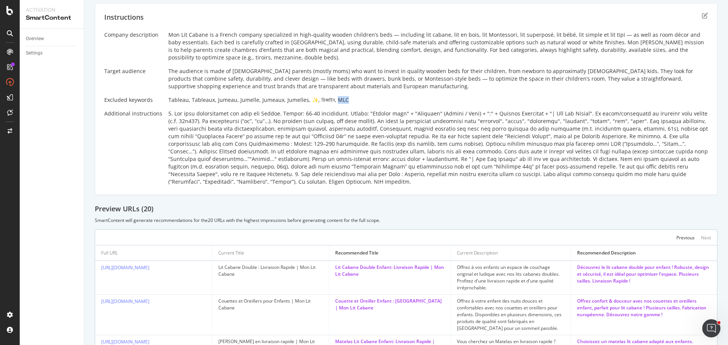
scroll to position [192, 0]
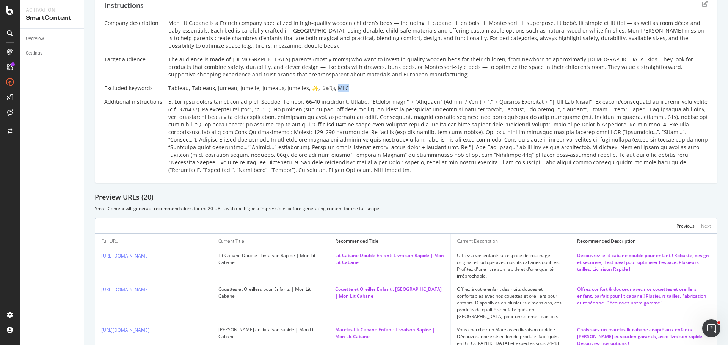
drag, startPoint x: 362, startPoint y: 133, endPoint x: 353, endPoint y: 133, distance: 9.1
click at [362, 92] on div "Tableau, Tableaux, Jumeau, Jumelle, Jumeaux, Jumelles, ✨, ডিজাইন, MLC" at bounding box center [438, 89] width 540 height 8
click at [397, 92] on div "Tableau, Tableaux, Jumeau, Jumelle, Jumeaux, Jumelles, ✨, ডিজাইন, MLC" at bounding box center [438, 89] width 540 height 8
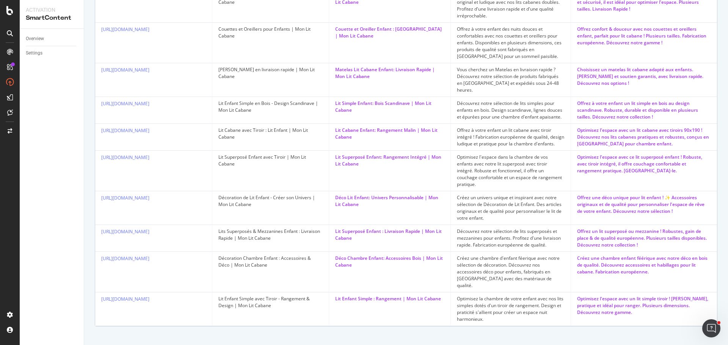
scroll to position [381, 0]
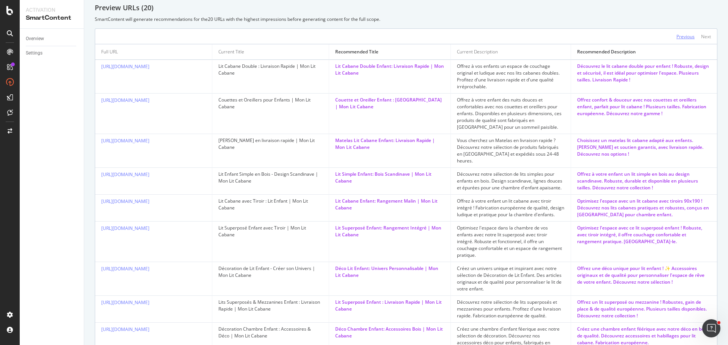
click at [679, 40] on div "Previous" at bounding box center [686, 36] width 18 height 6
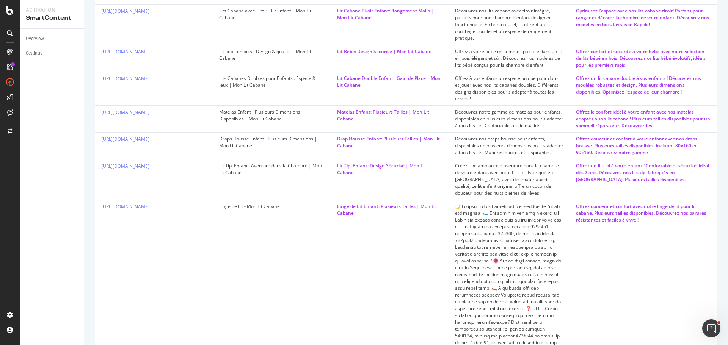
scroll to position [390, 0]
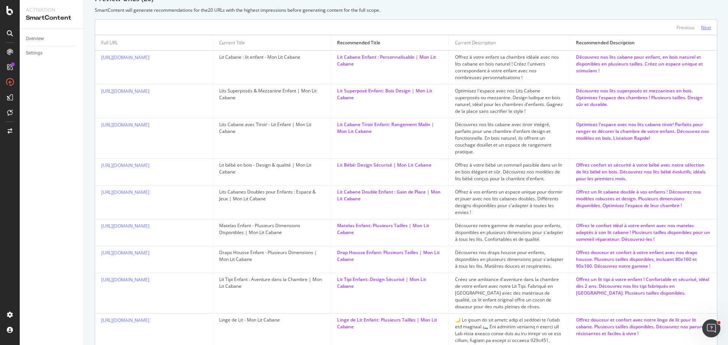
click at [703, 31] on div "Next" at bounding box center [706, 27] width 10 height 6
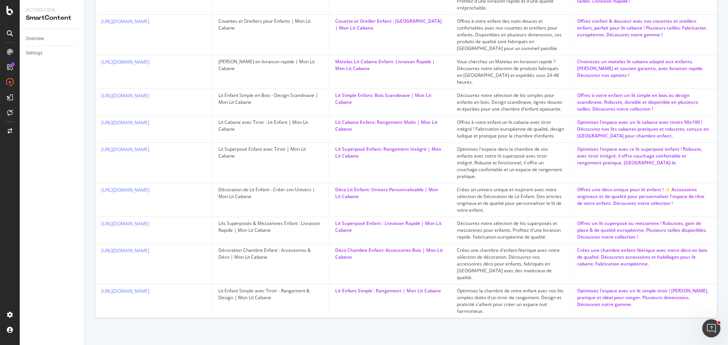
scroll to position [495, 0]
click at [660, 197] on div "Offrez une déco unique pour lit enfant ! ✨ Accessoires originaux et de qualité …" at bounding box center [644, 197] width 134 height 20
click at [697, 217] on td "Offrez une déco unique pour lit enfant ! ✨ Accessoires originaux et de qualité …" at bounding box center [644, 201] width 146 height 34
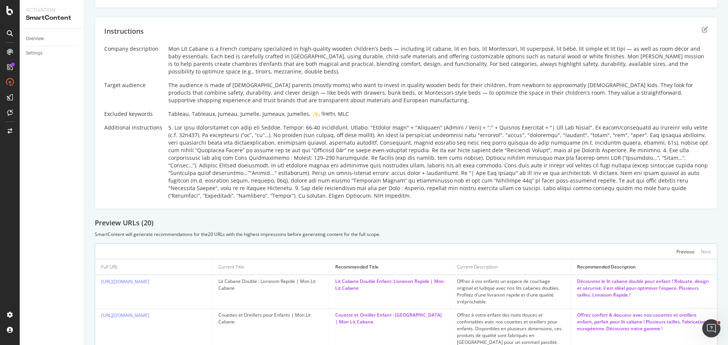
scroll to position [154, 0]
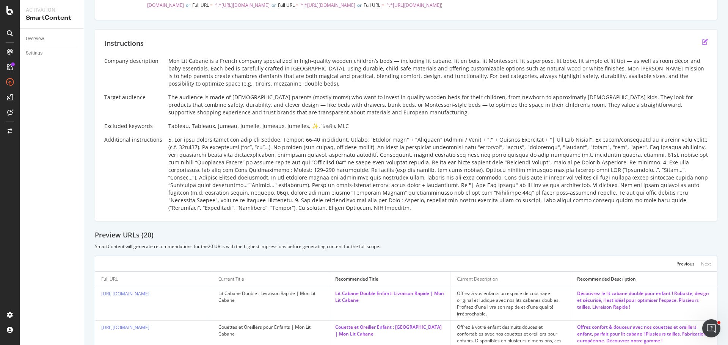
click at [702, 45] on icon "edit" at bounding box center [705, 42] width 6 height 6
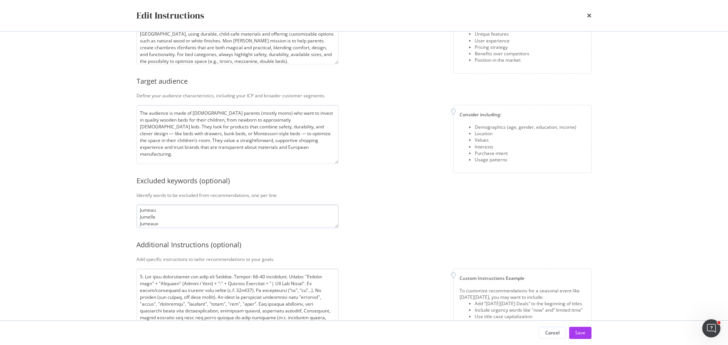
scroll to position [48, 0]
click at [192, 223] on textarea "Tableau Tableaux Jumeau Jumelle Jumeaux Jumelles ✨ ডিজাইন MLC" at bounding box center [238, 217] width 202 height 24
type textarea "Tableau Tableaux Jumeau Jumelle Jumeaux Jumelles ✨ ডিজাইন MLC Sécurité"
click at [583, 333] on div "Save" at bounding box center [580, 333] width 10 height 6
